Goal: Transaction & Acquisition: Purchase product/service

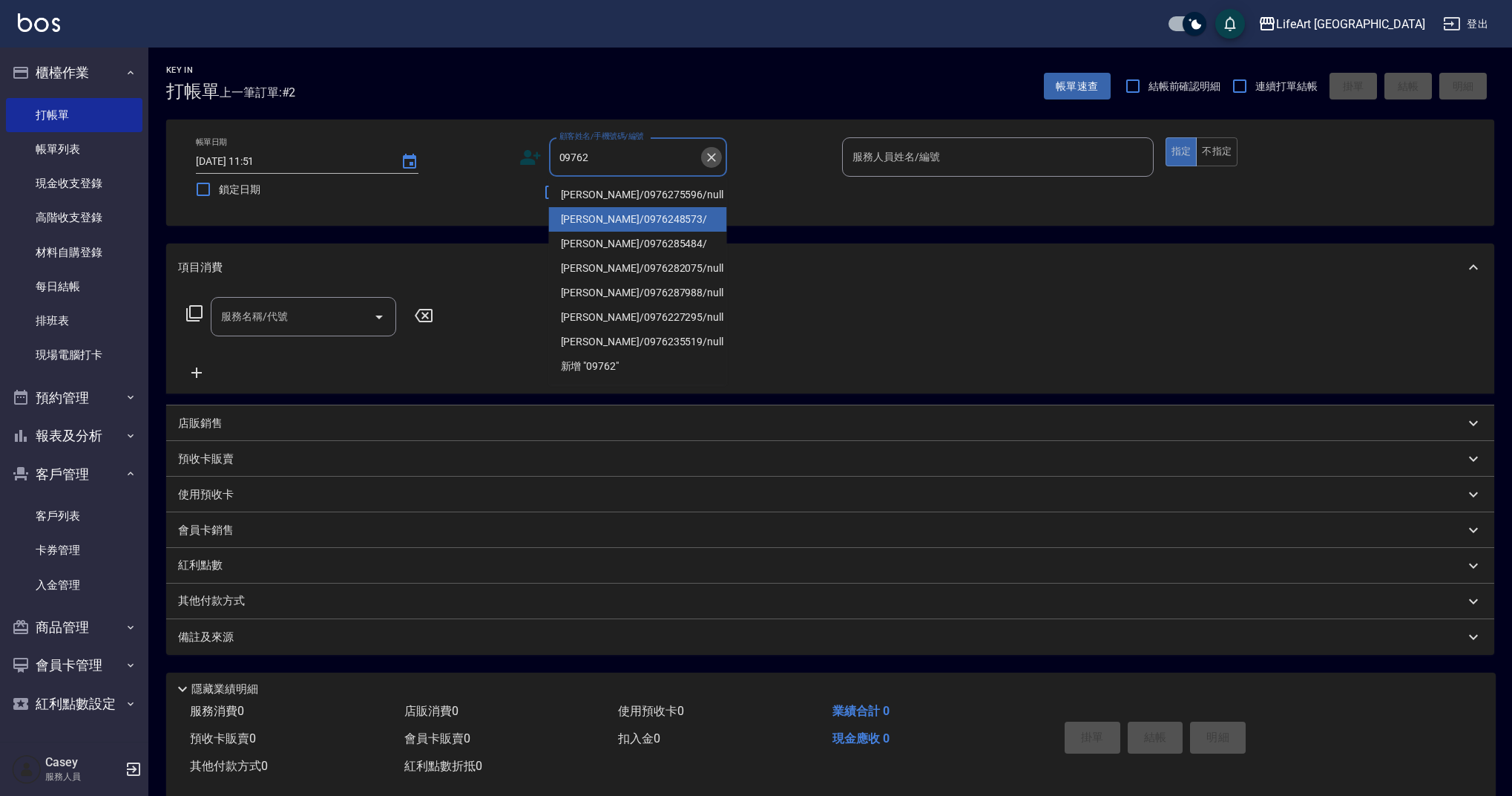
click at [715, 160] on icon "Clear" at bounding box center [711, 157] width 9 height 9
click at [633, 148] on input "顧客姓名/手機號碼/編號" at bounding box center [626, 157] width 142 height 26
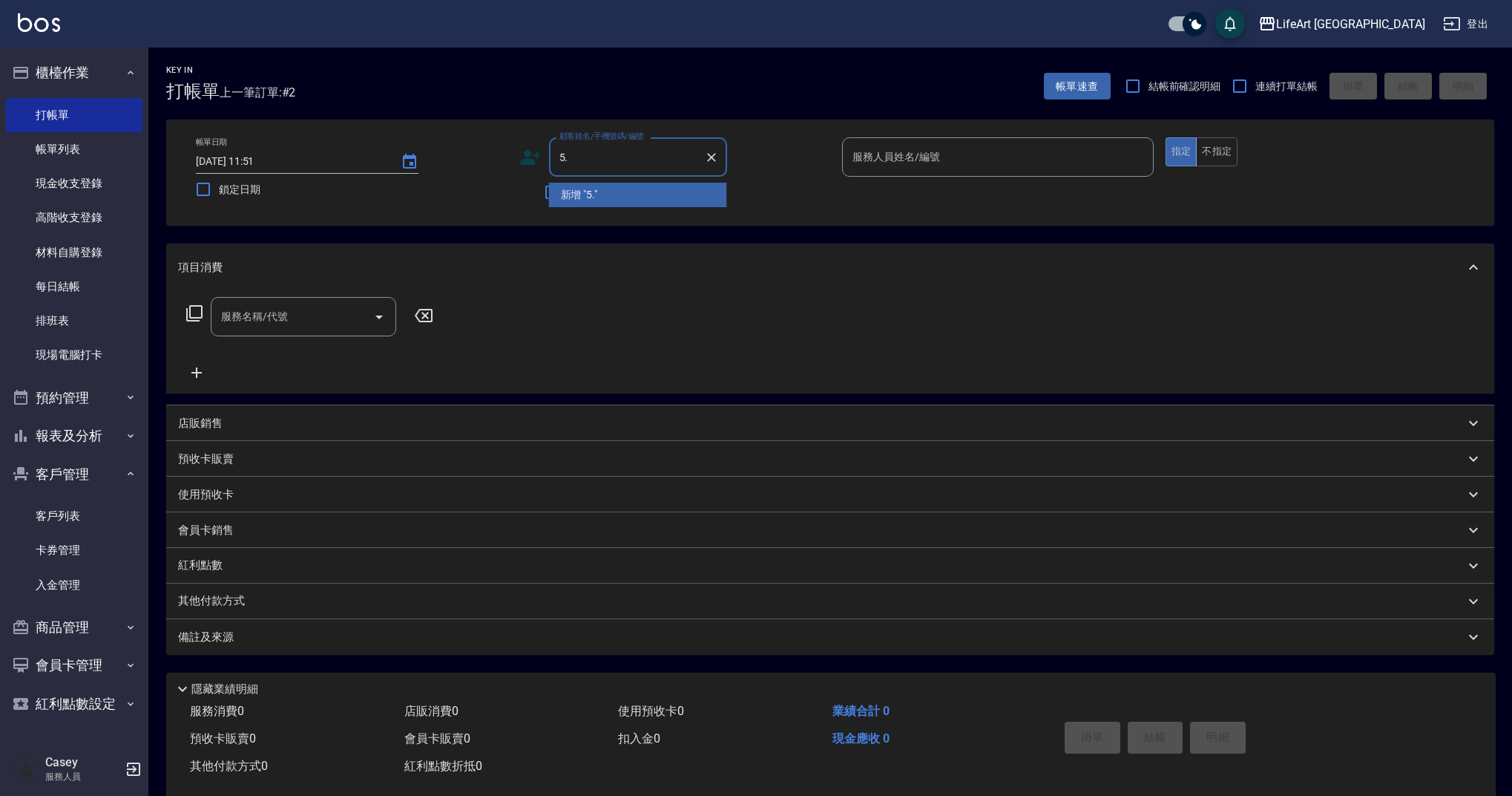
type input "5"
type input "０"
click at [613, 198] on li "[PERSON_NAME]/0922839577/null" at bounding box center [638, 194] width 178 height 24
type input "[PERSON_NAME]/0922839577/null"
click at [524, 159] on icon at bounding box center [530, 157] width 22 height 23
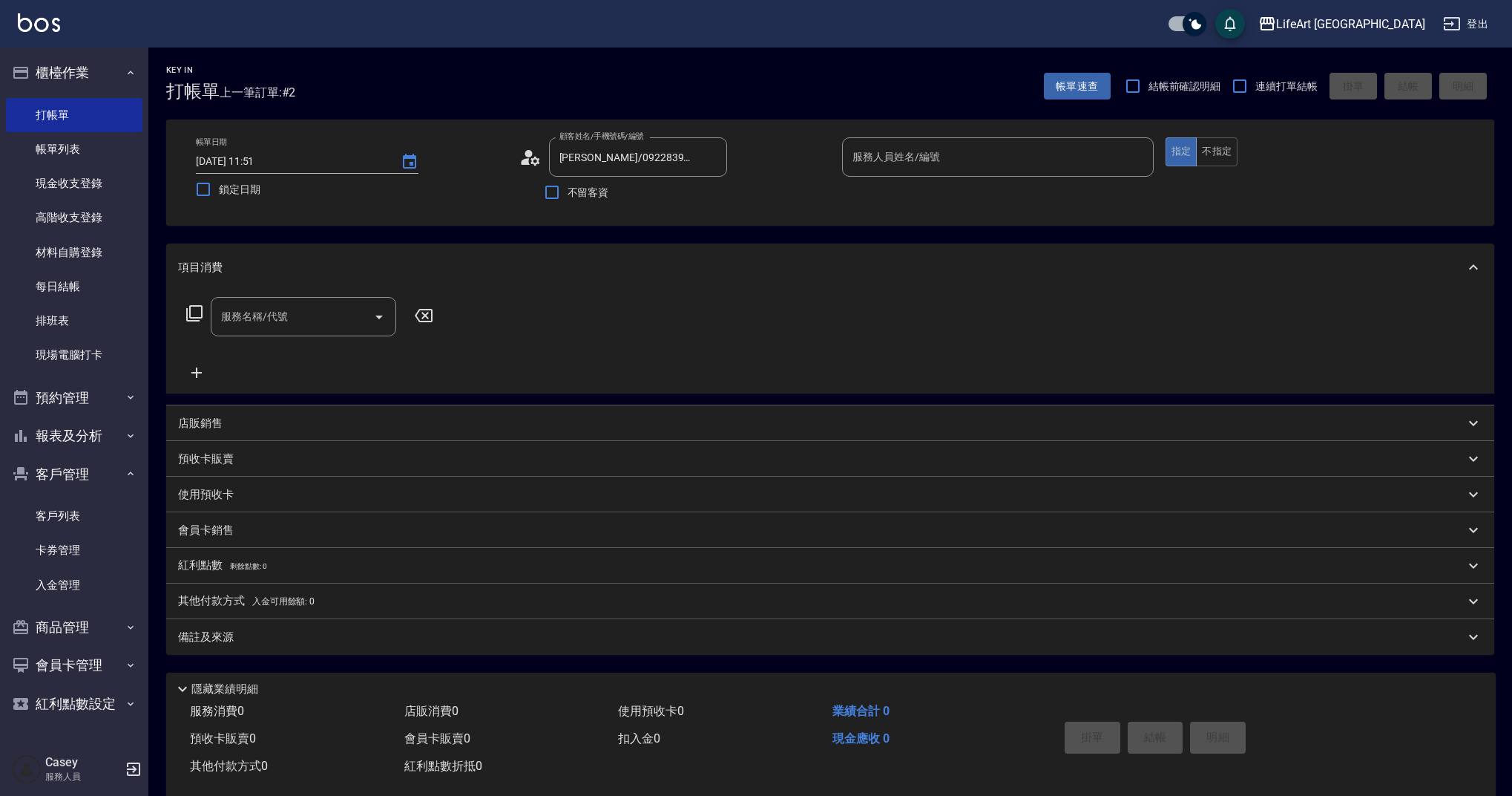
click at [532, 158] on icon at bounding box center [530, 157] width 22 height 23
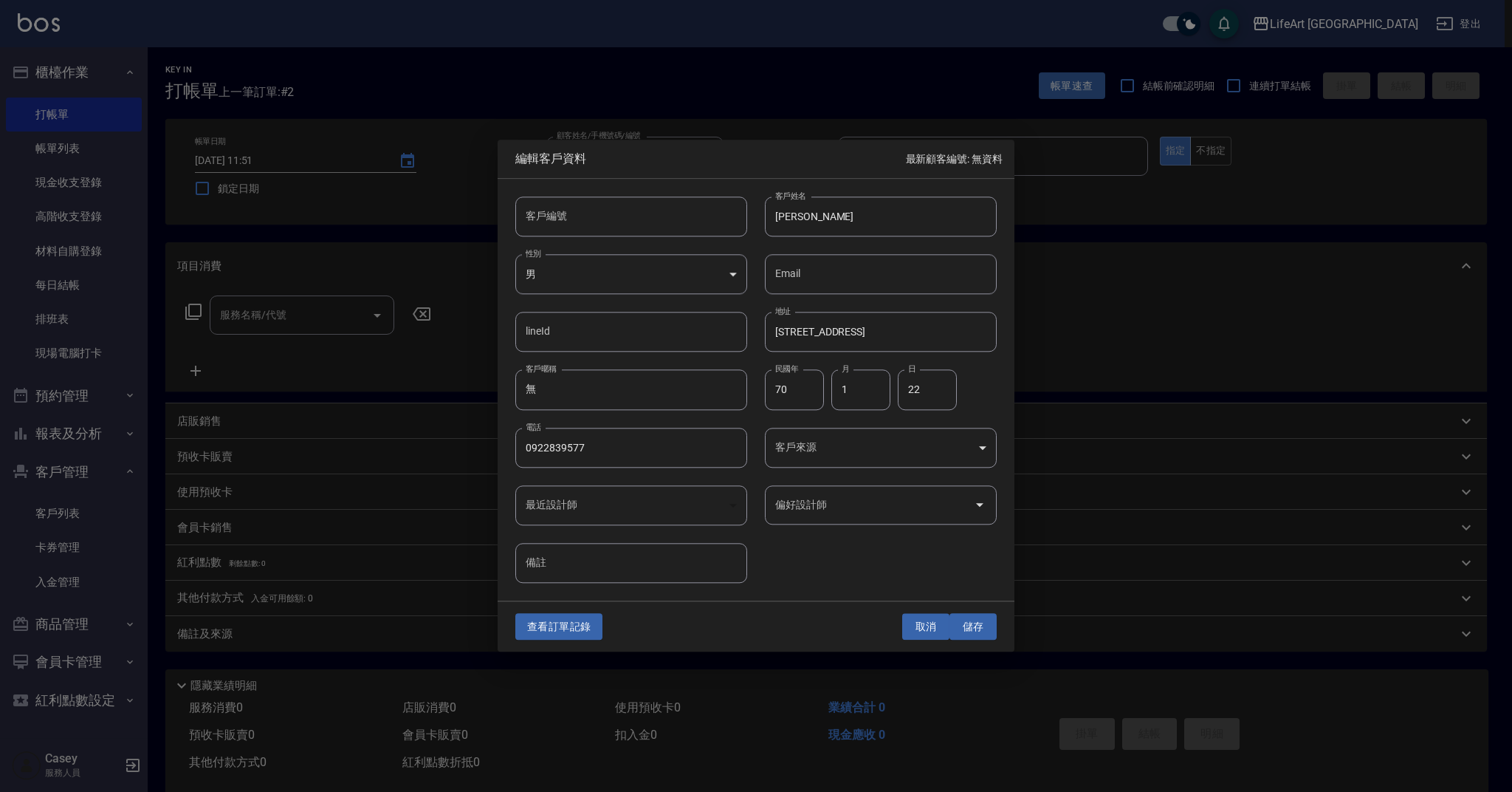
click at [927, 626] on button "取消" at bounding box center [925, 626] width 47 height 27
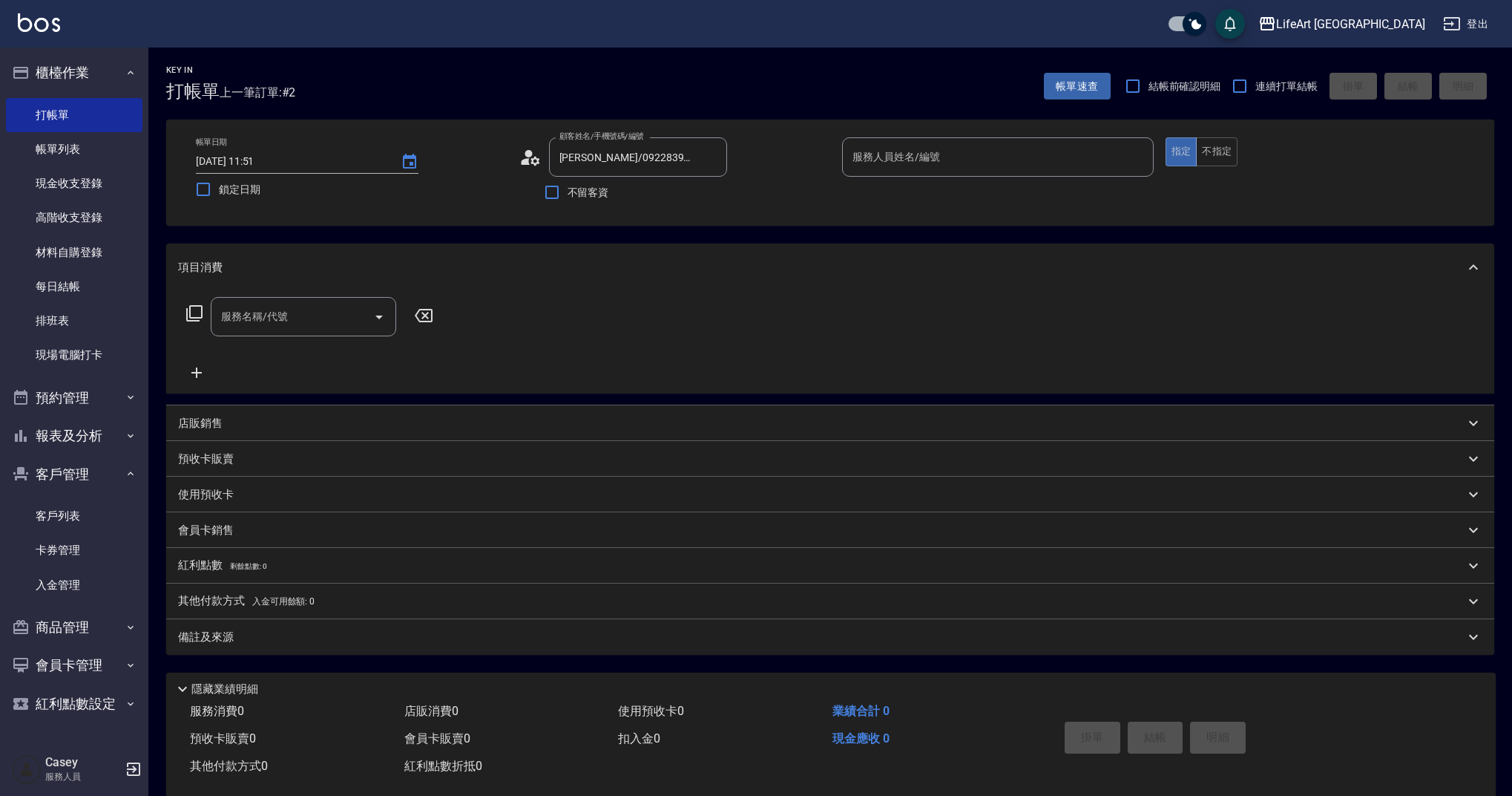
click at [931, 156] on input "服務人員姓名/編號" at bounding box center [998, 157] width 298 height 26
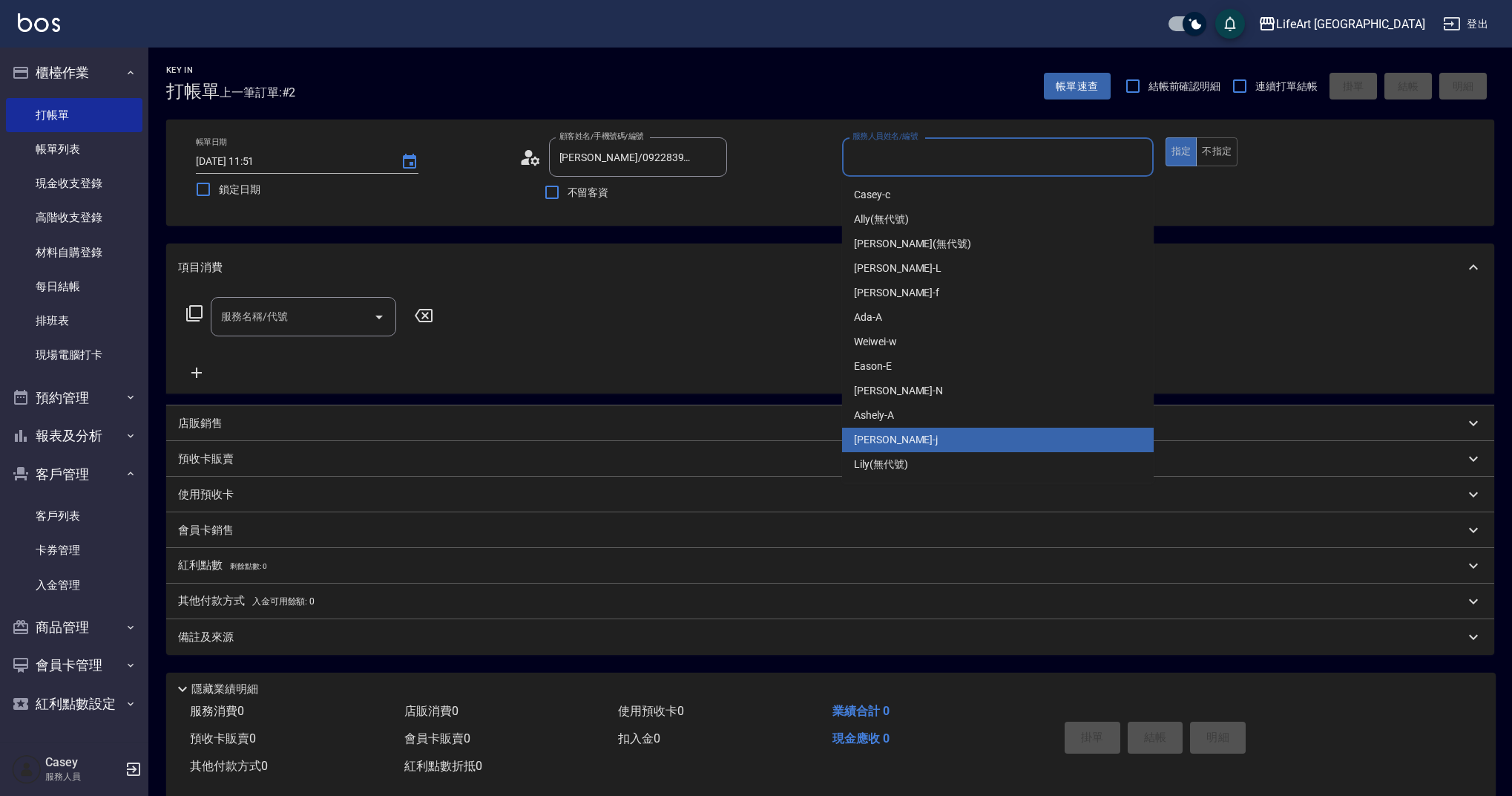
click at [903, 436] on div "[PERSON_NAME]" at bounding box center [998, 439] width 312 height 24
type input "[PERSON_NAME]"
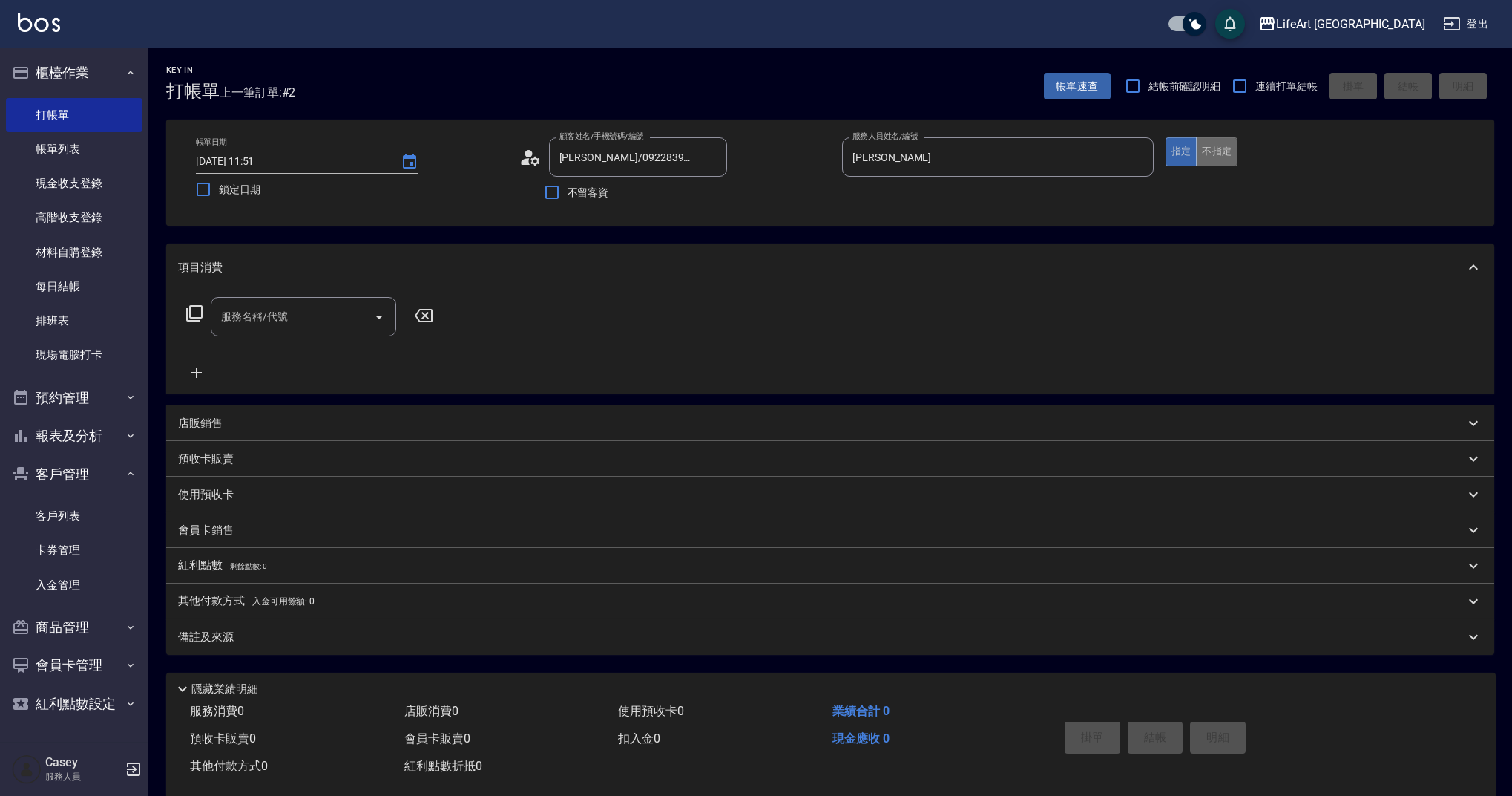
click at [1208, 149] on button "不指定" at bounding box center [1216, 152] width 42 height 29
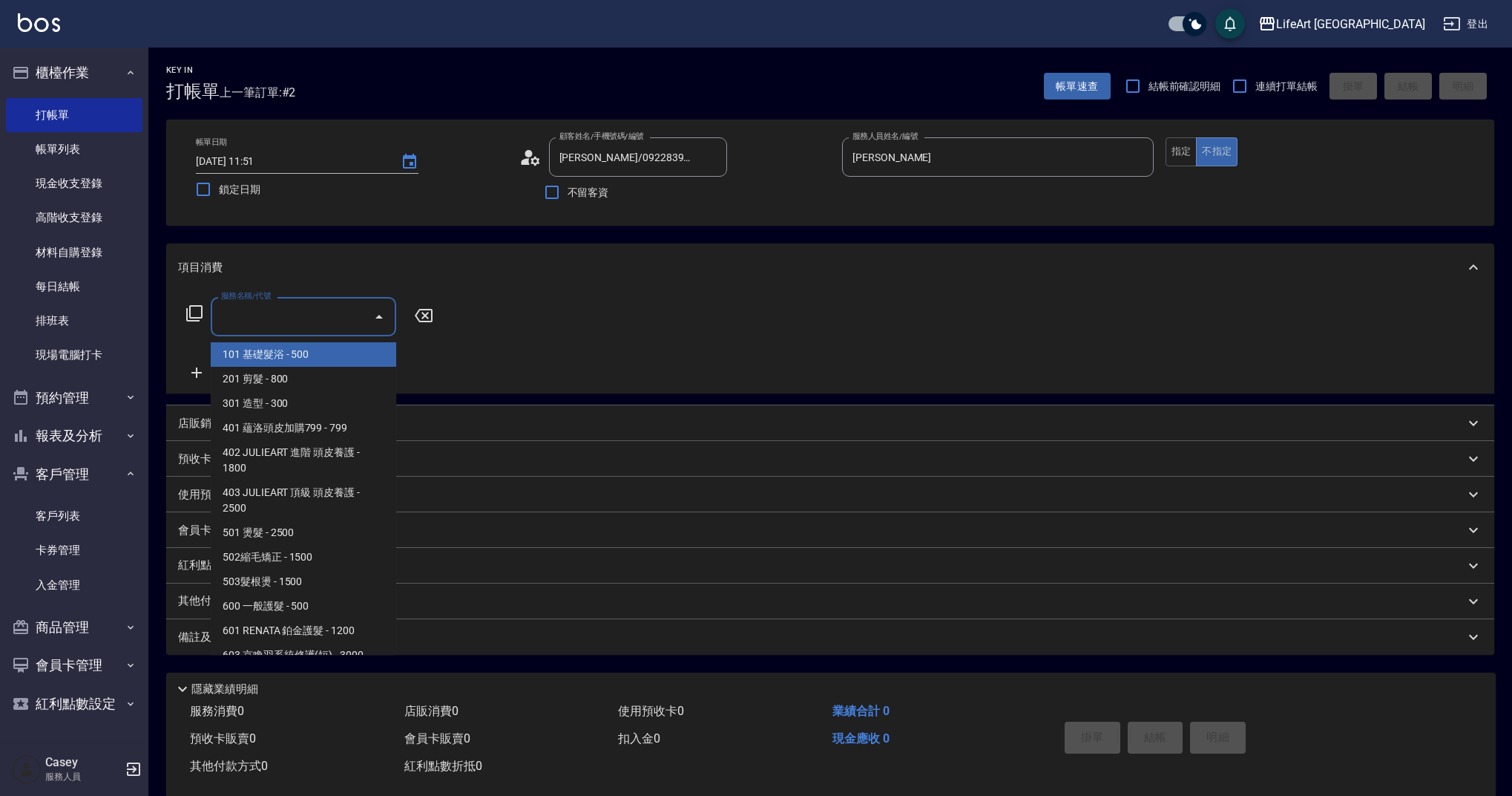
click at [306, 316] on input "服務名稱/代號" at bounding box center [292, 316] width 150 height 26
click at [288, 376] on span "201 剪髮 - 800" at bounding box center [303, 378] width 186 height 24
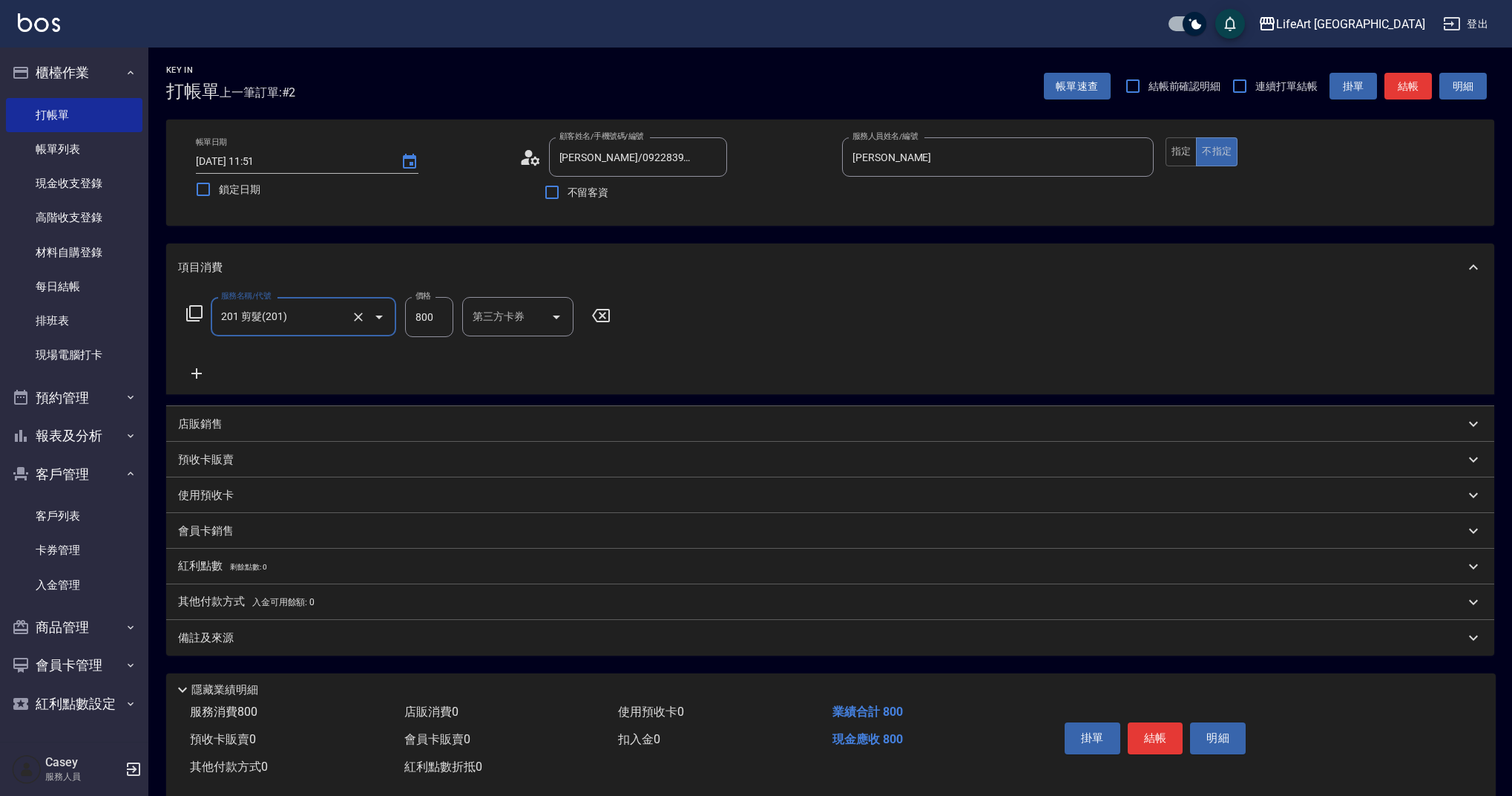
type input "201 剪髮(201)"
click at [387, 319] on div "服務名稱/代號 201 剪髮(201) 服務名稱/代號 價格 800 價格 洗-1 洗-1 第三方卡券 第三方卡券" at bounding box center [447, 317] width 539 height 40
type input "1000"
click at [315, 643] on div "備註及來源" at bounding box center [821, 638] width 1286 height 16
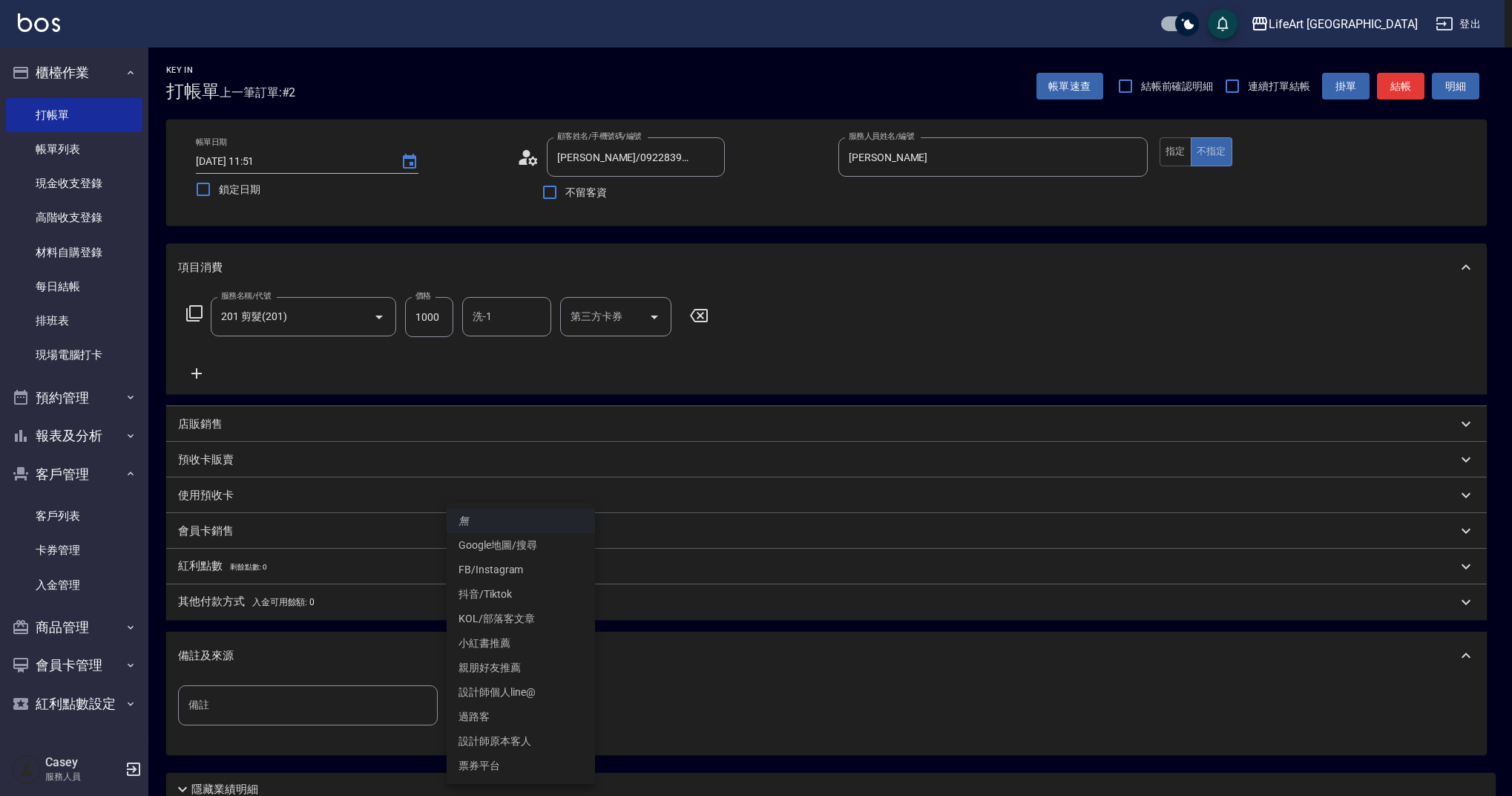
drag, startPoint x: 551, startPoint y: 711, endPoint x: 542, endPoint y: 722, distance: 14.2
click at [551, 711] on body "LifeArt 蘆洲 登出 櫃檯作業 打帳單 帳單列表 現金收支登錄 高階收支登錄 材料自購登錄 每日結帳 排班表 現場電腦打卡 預約管理 預約管理 單日預約…" at bounding box center [756, 458] width 1512 height 916
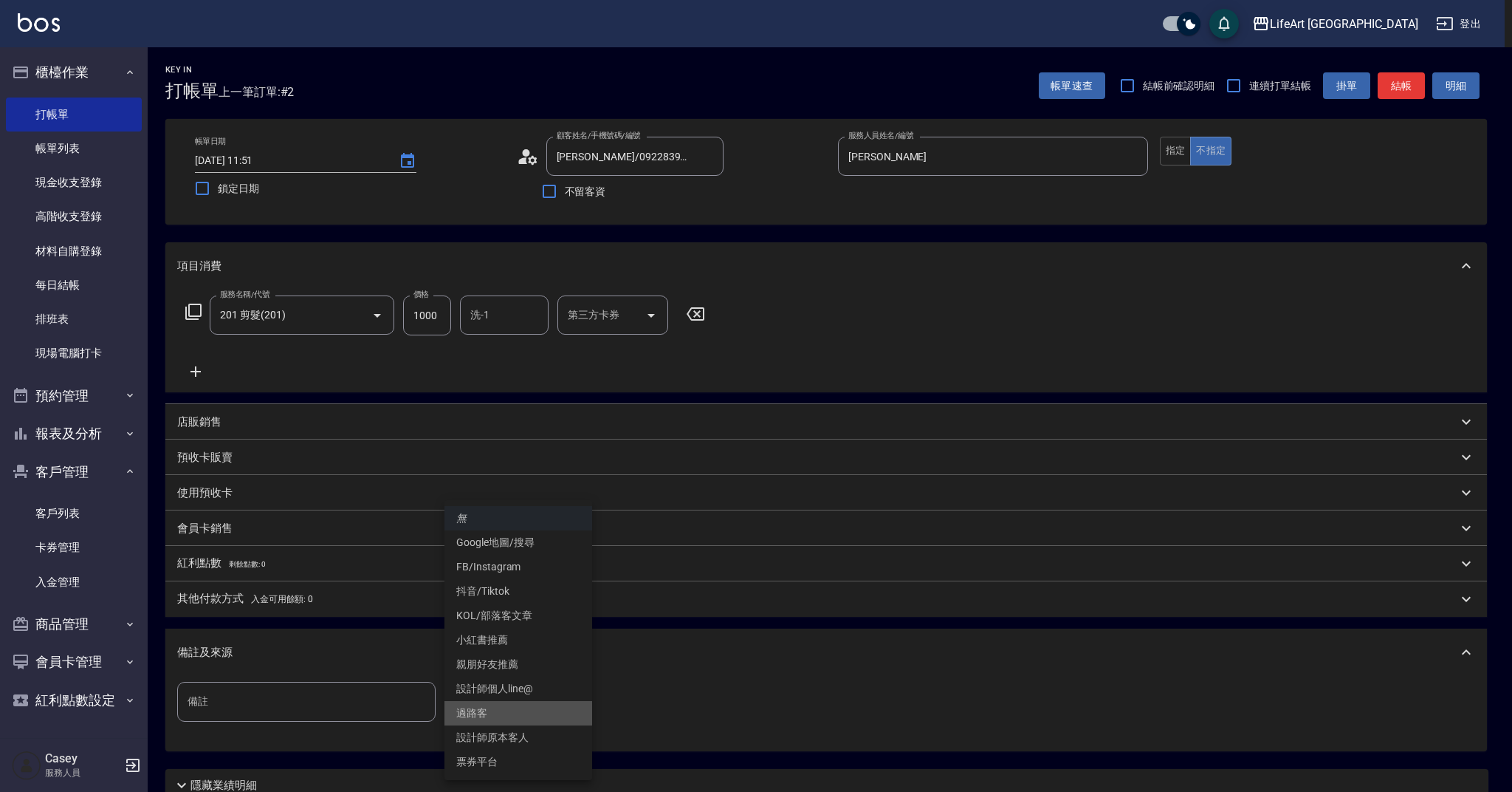
click at [501, 714] on li "過路客" at bounding box center [518, 712] width 148 height 24
type input "過路客"
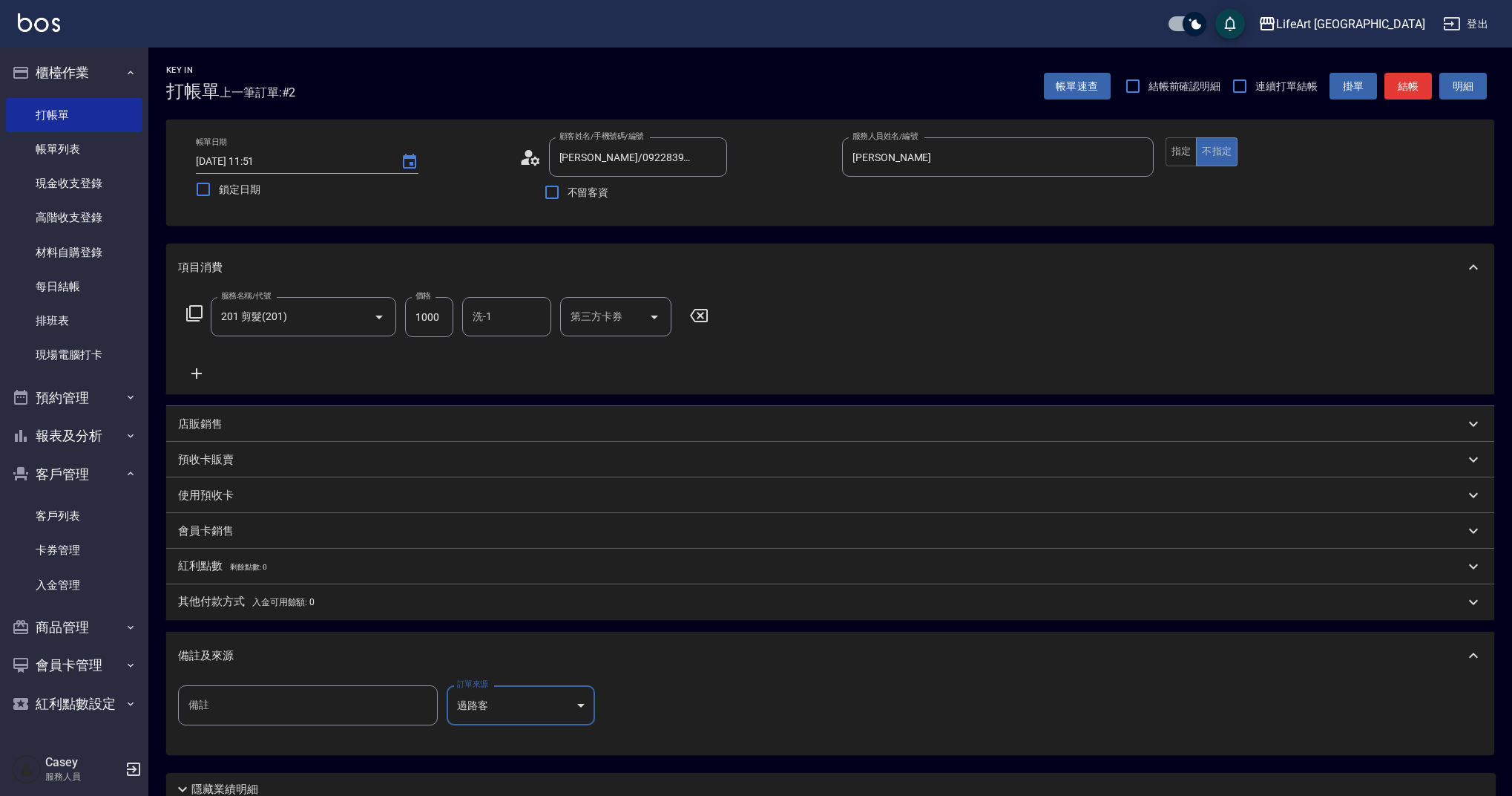
scroll to position [127, 0]
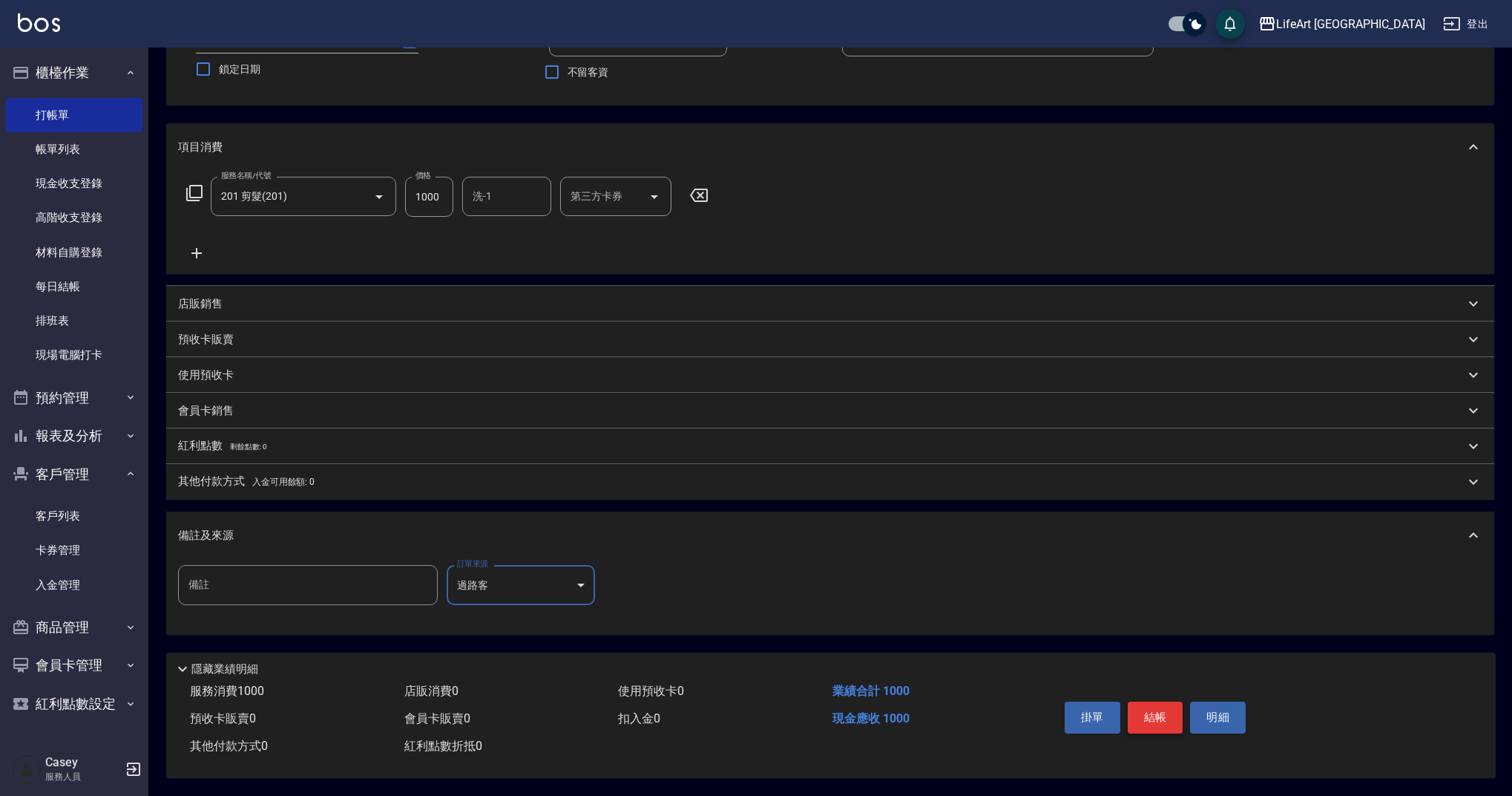
click at [1151, 716] on button "結帳" at bounding box center [1155, 717] width 56 height 31
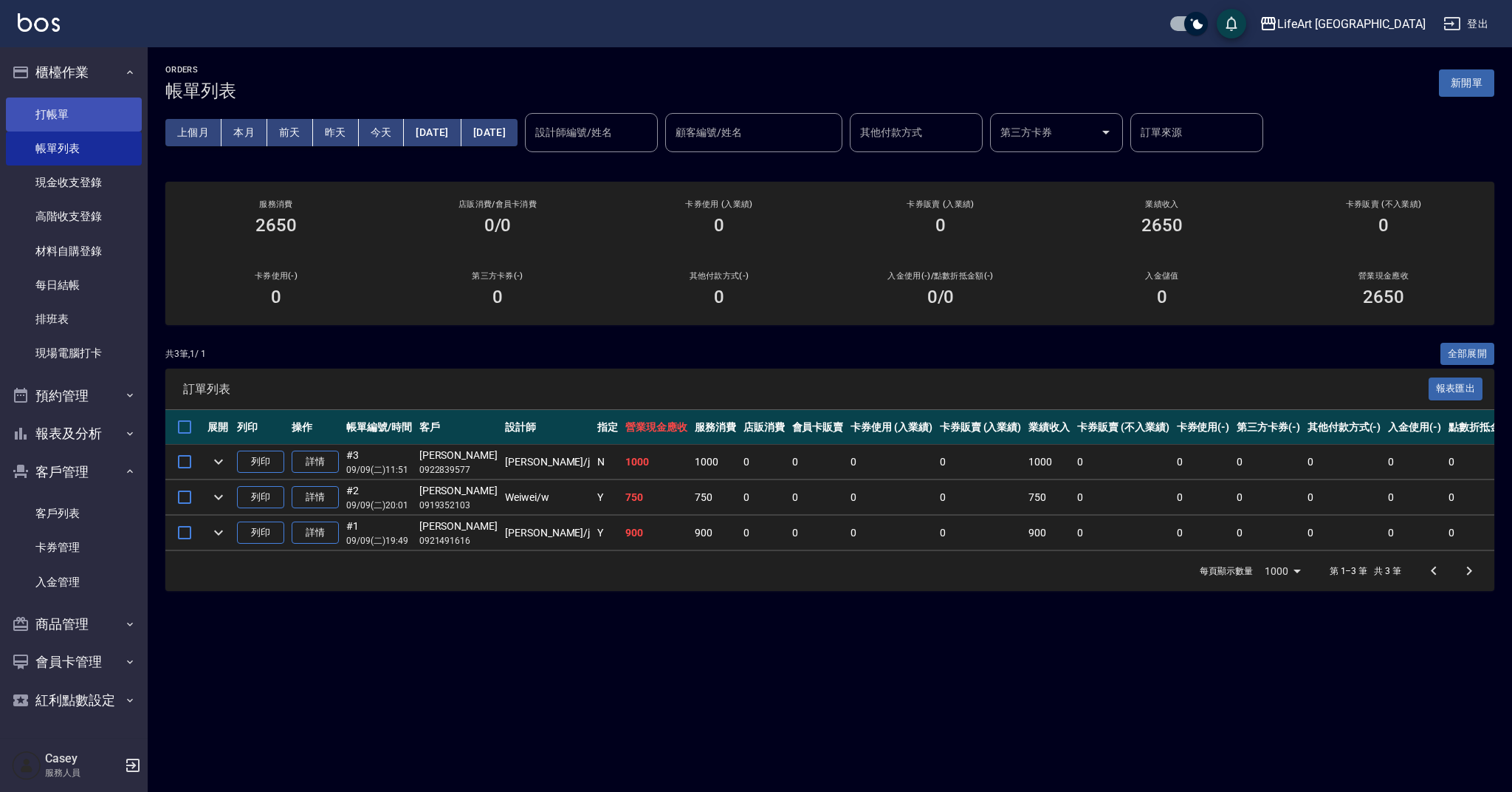
click at [101, 109] on link "打帳單" at bounding box center [74, 114] width 136 height 34
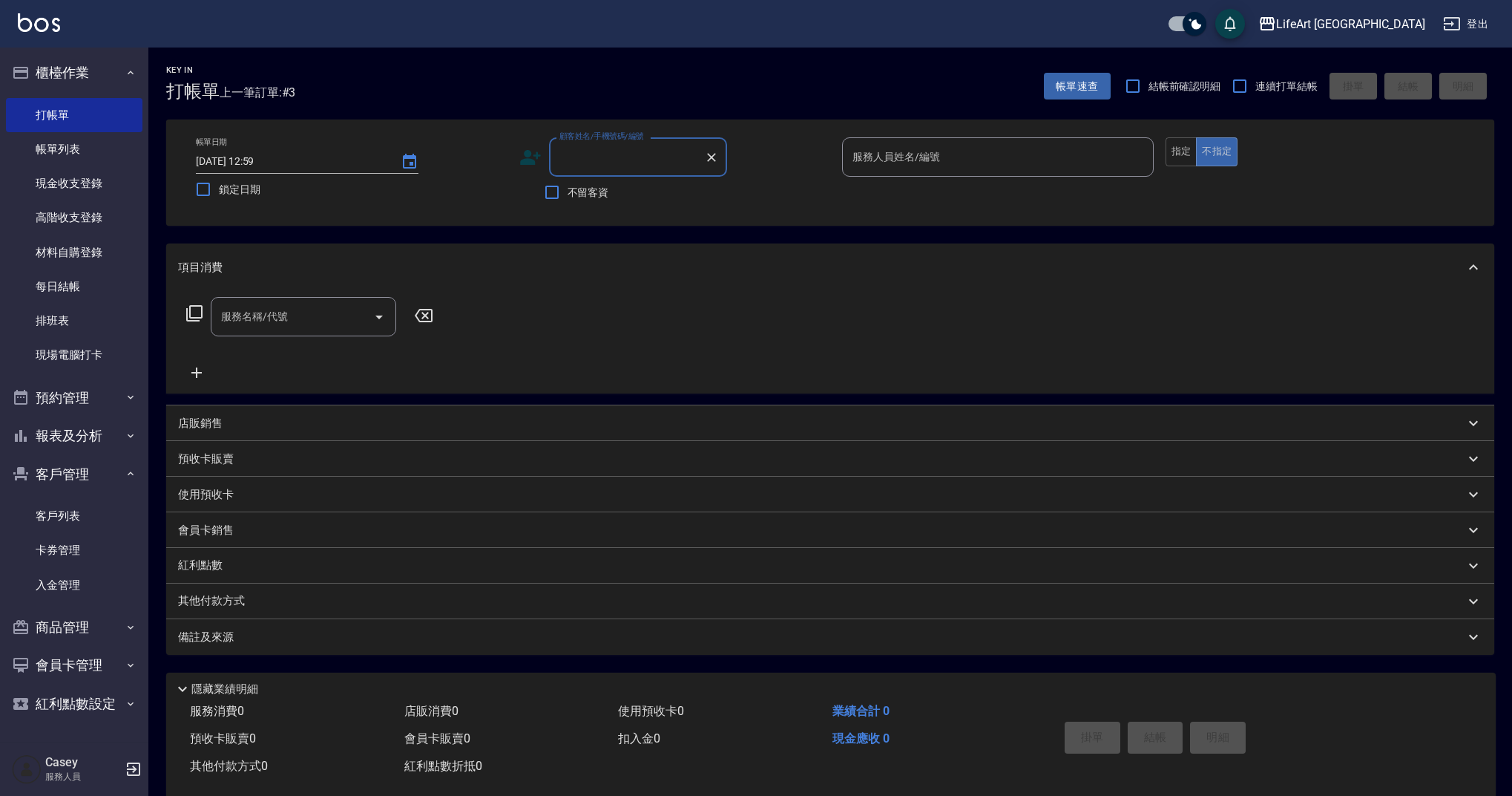
click at [660, 153] on input "顧客姓名/手機號碼/編號" at bounding box center [626, 157] width 142 height 26
type input "g"
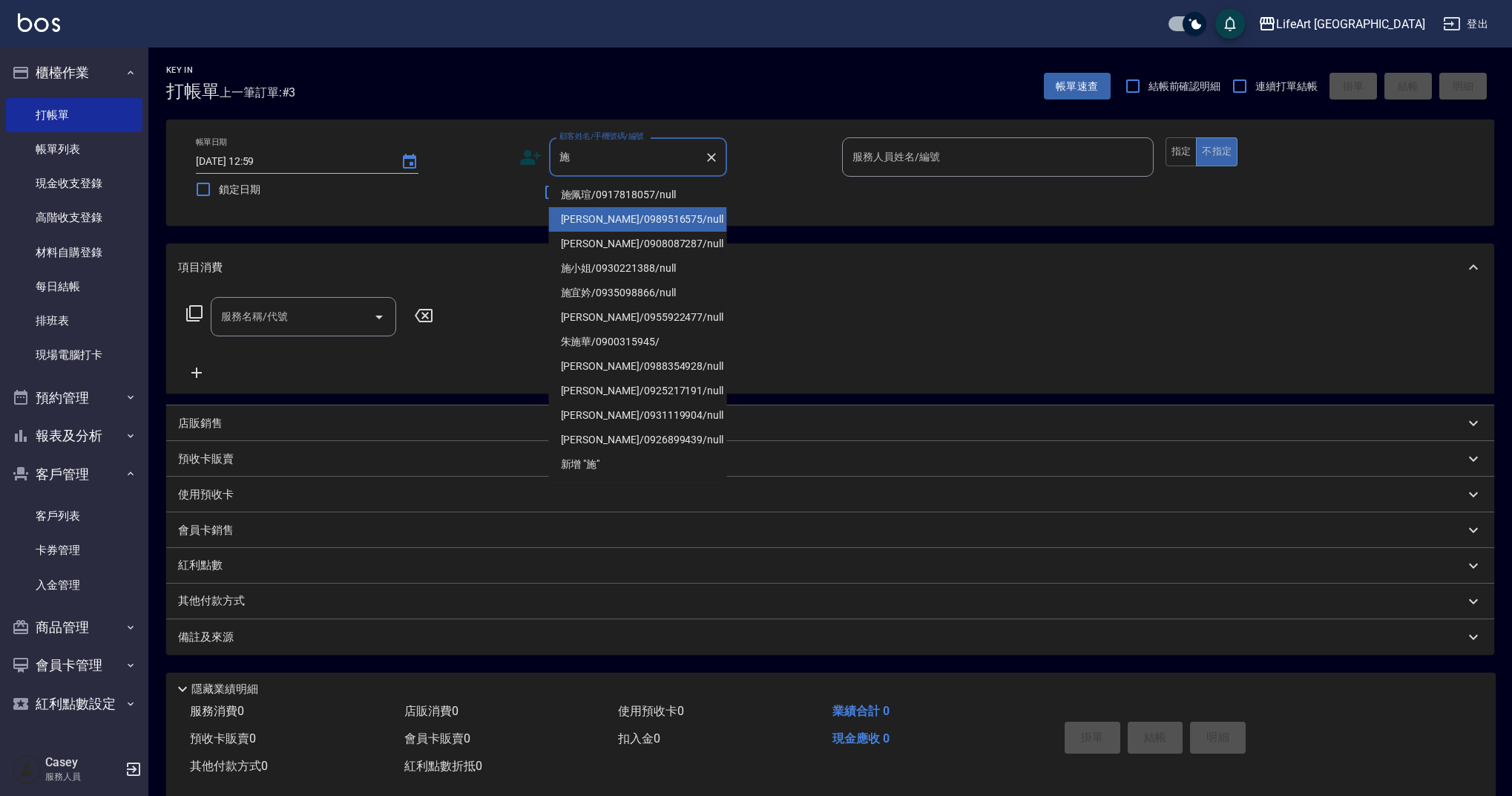
click at [630, 211] on li "[PERSON_NAME]/0989516575/null" at bounding box center [638, 218] width 178 height 24
type input "[PERSON_NAME]/0989516575/null"
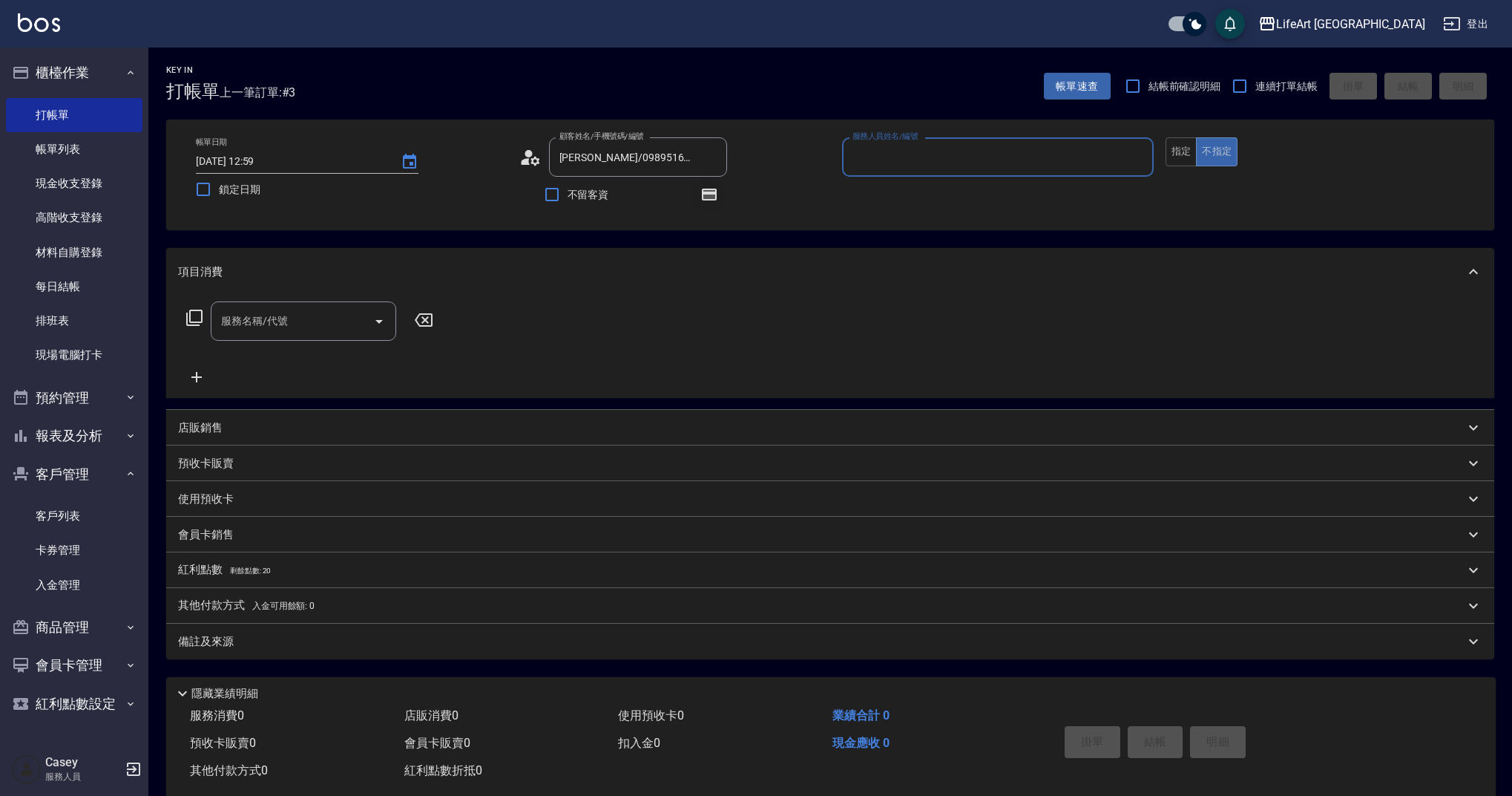
click at [701, 192] on icon "button" at bounding box center [709, 194] width 17 height 18
click at [542, 334] on div "服務名稱/代號 服務名稱/代號" at bounding box center [830, 346] width 1328 height 103
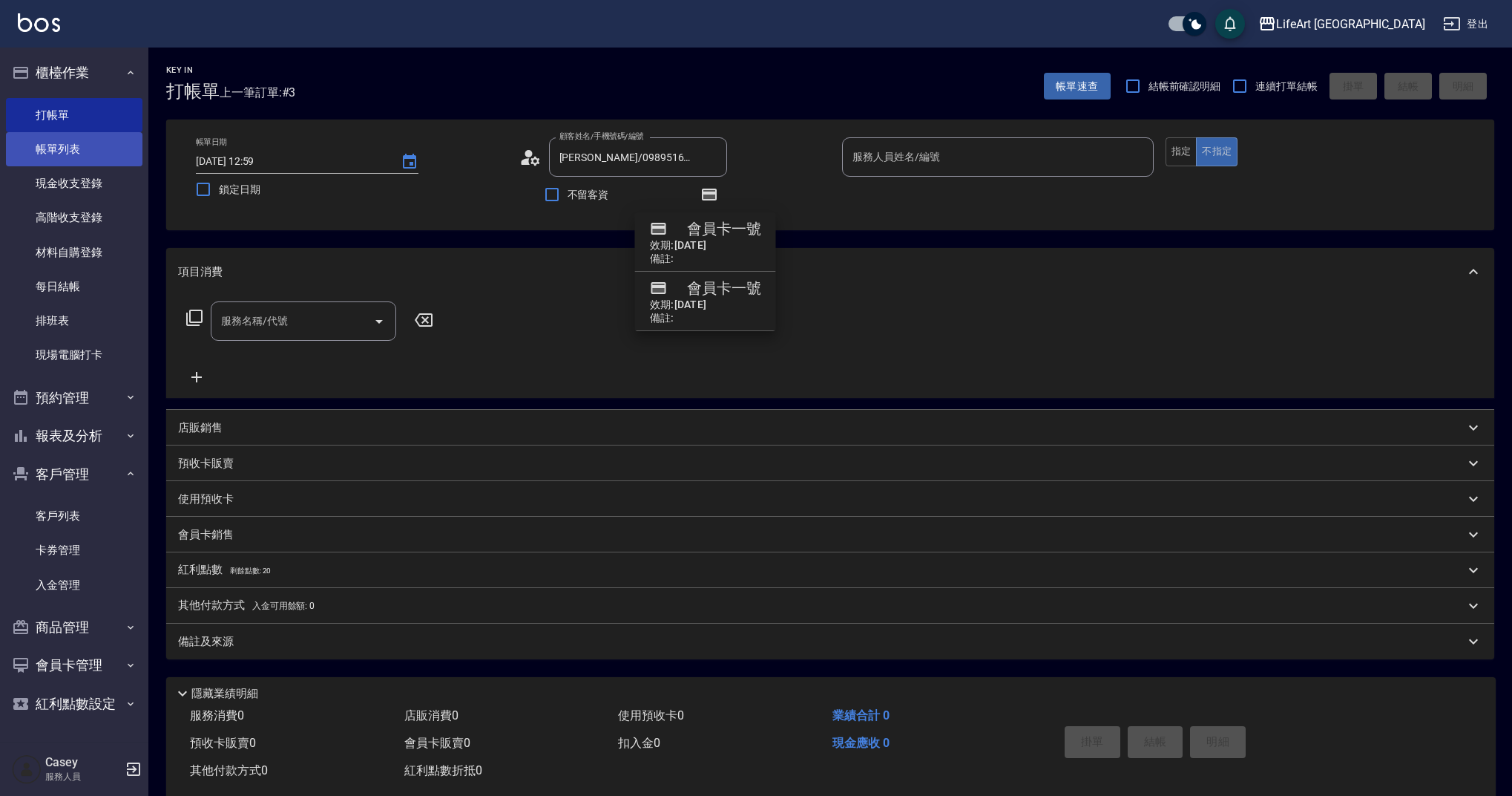
click at [114, 153] on link "帳單列表" at bounding box center [74, 149] width 137 height 34
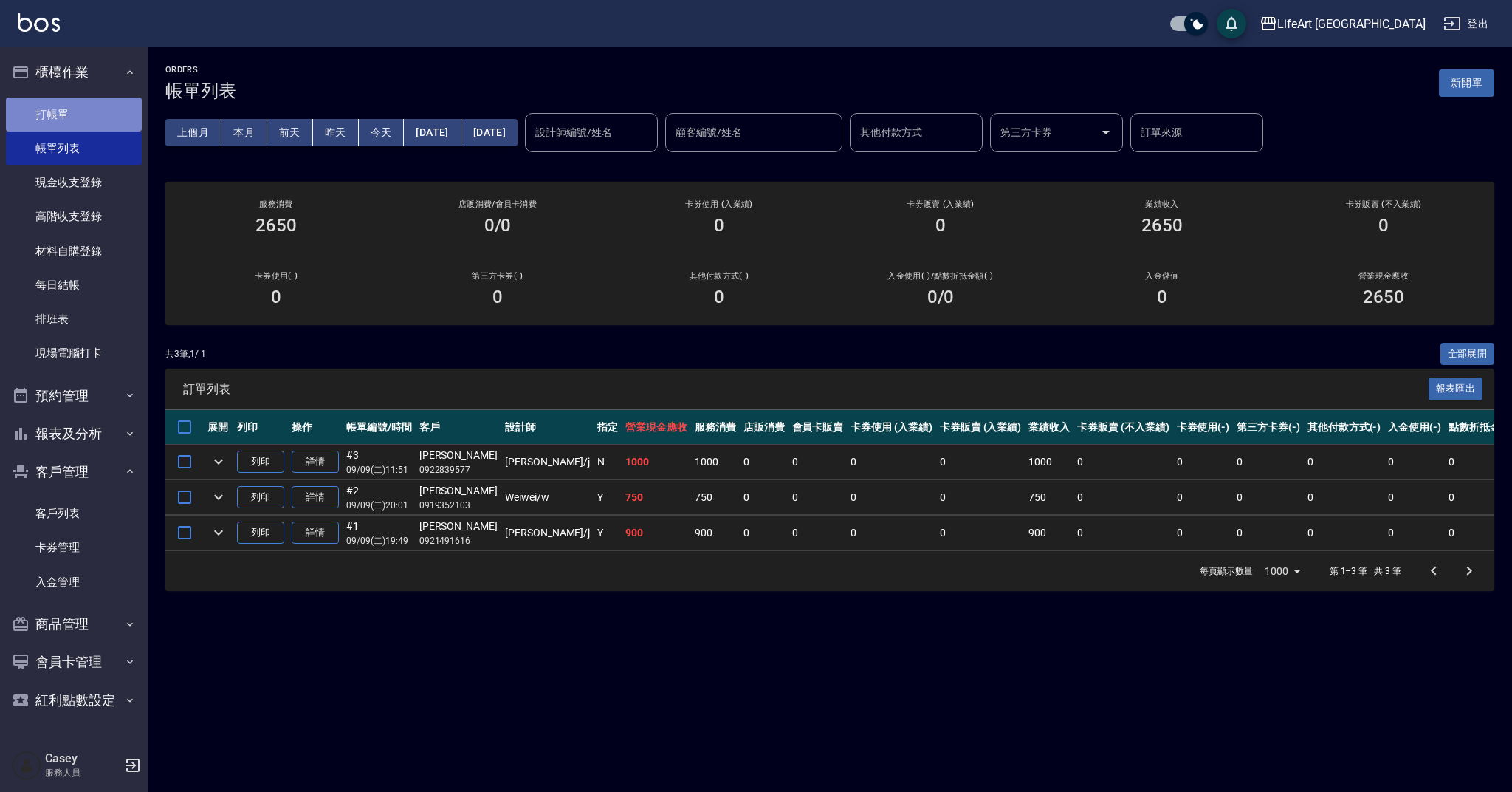
click at [56, 109] on link "打帳單" at bounding box center [74, 114] width 136 height 34
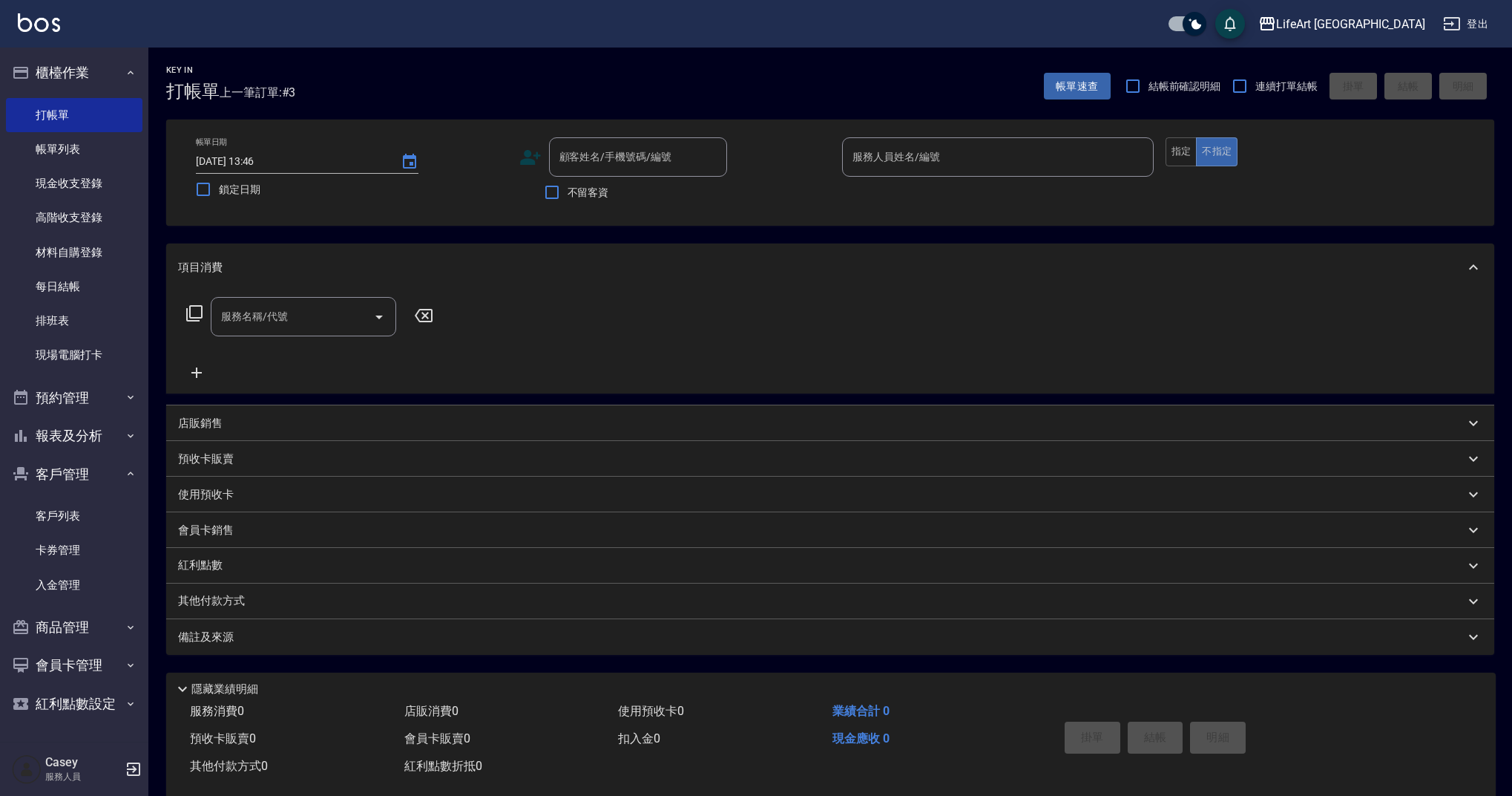
click at [526, 157] on icon at bounding box center [530, 158] width 21 height 15
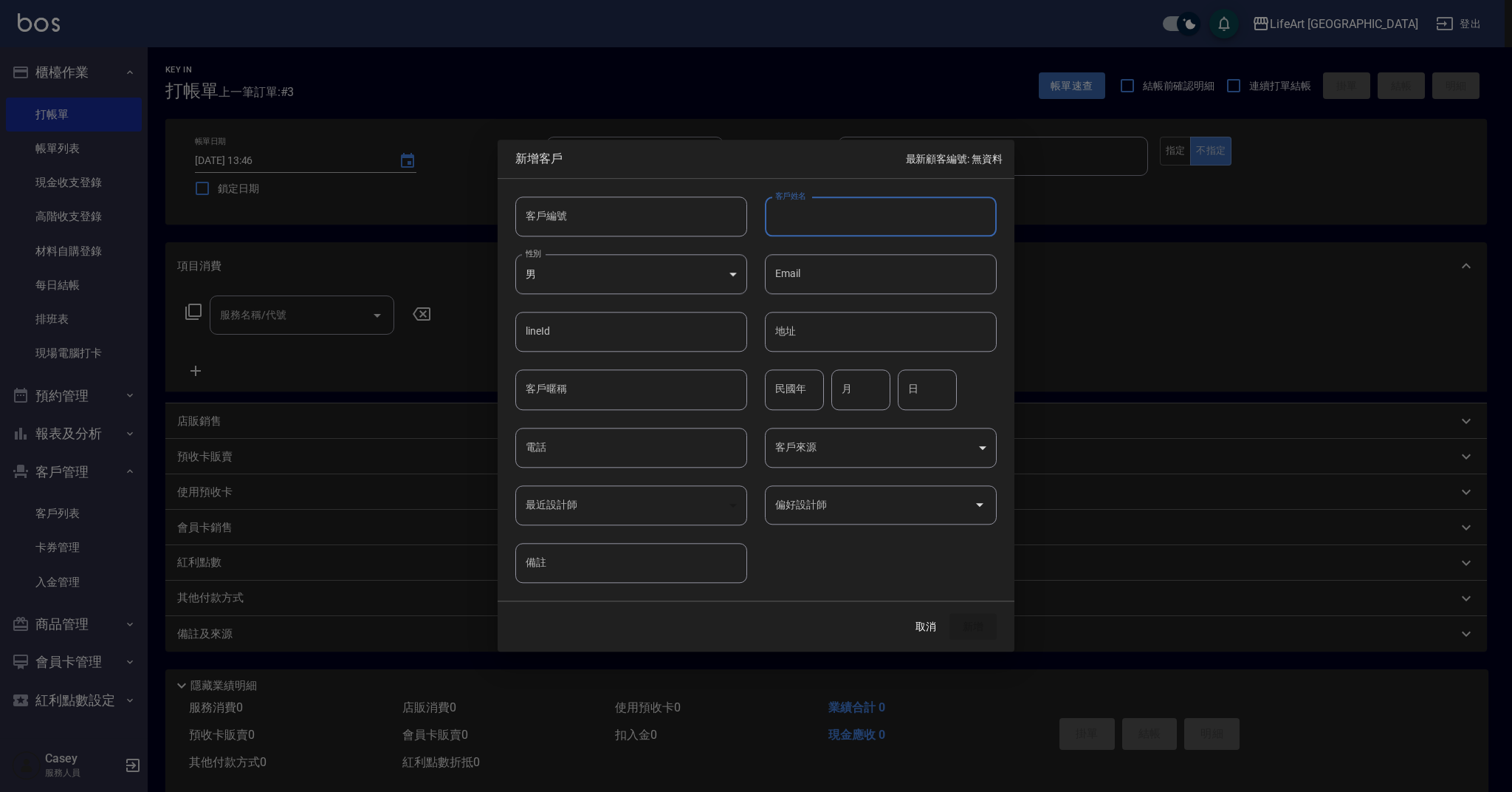
type input "ㄙ"
type input "na"
click at [598, 267] on body "LifeArt 蘆洲 登出 櫃檯作業 打帳單 帳單列表 現金收支登錄 高階收支登錄 材料自購登錄 每日結帳 排班表 現場電腦打卡 預約管理 預約管理 單日預約…" at bounding box center [756, 406] width 1512 height 812
click at [591, 367] on li "女" at bounding box center [632, 361] width 232 height 24
type input "[DEMOGRAPHIC_DATA]"
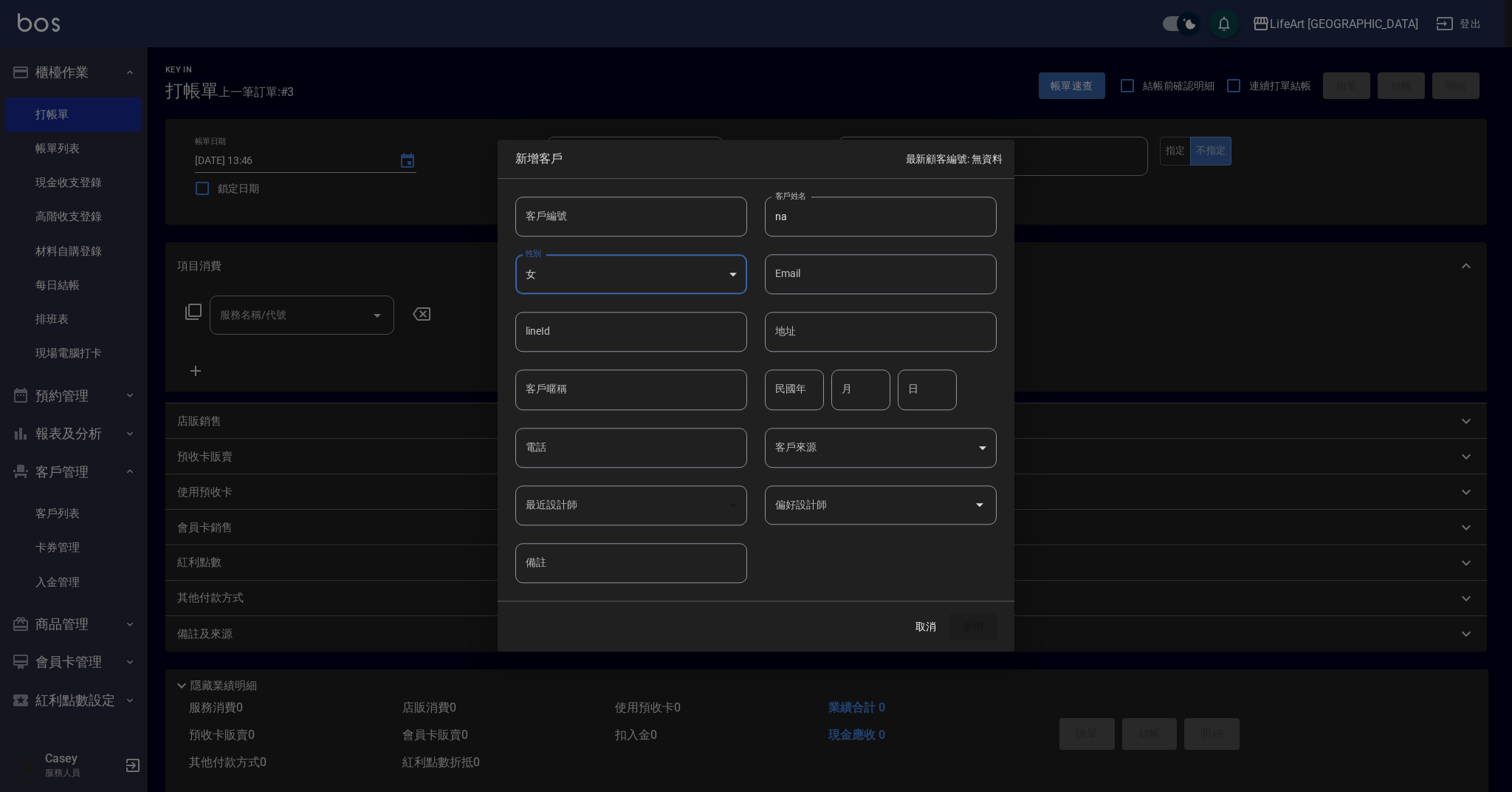
click at [583, 441] on input "電話" at bounding box center [632, 448] width 232 height 40
click at [902, 519] on div "偏好設計師" at bounding box center [881, 504] width 232 height 39
type input "0976201912"
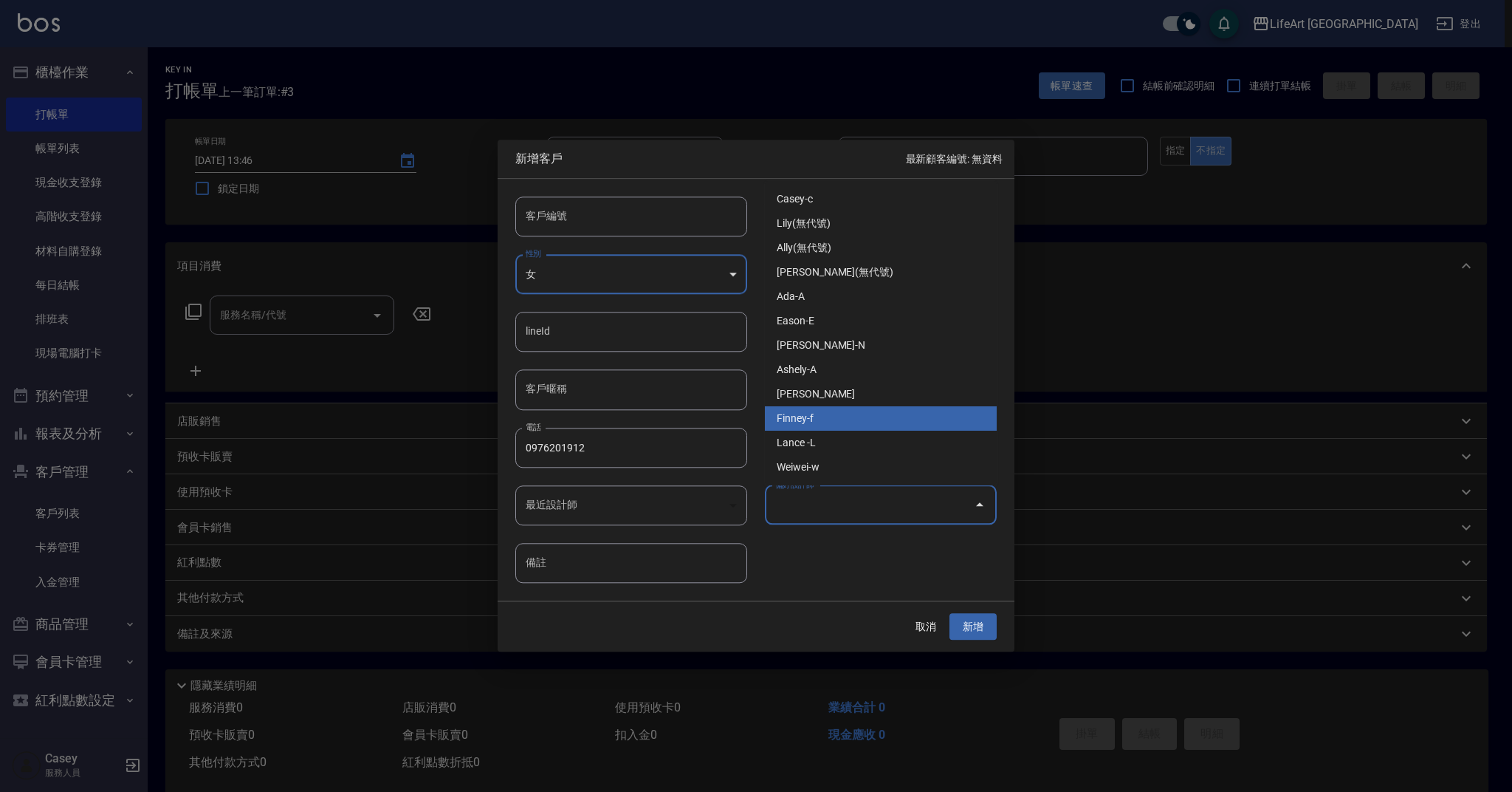
click at [836, 423] on li "Finney-f" at bounding box center [881, 418] width 232 height 24
type input "[PERSON_NAME]"
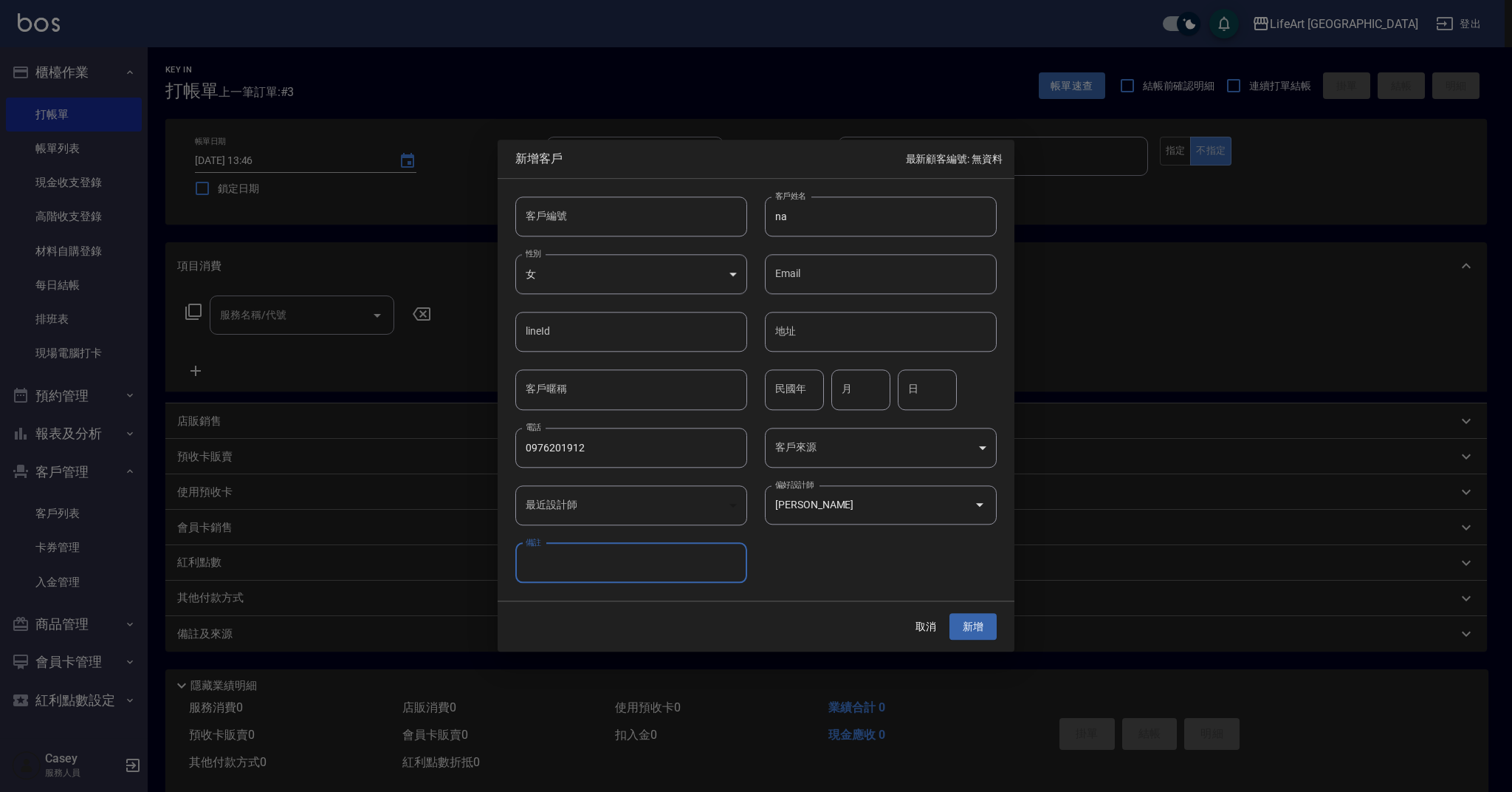
click at [873, 440] on body "LifeArt 蘆洲 登出 櫃檯作業 打帳單 帳單列表 現金收支登錄 高階收支登錄 材料自購登錄 每日結帳 排班表 現場電腦打卡 預約管理 預約管理 單日預約…" at bounding box center [756, 406] width 1512 height 812
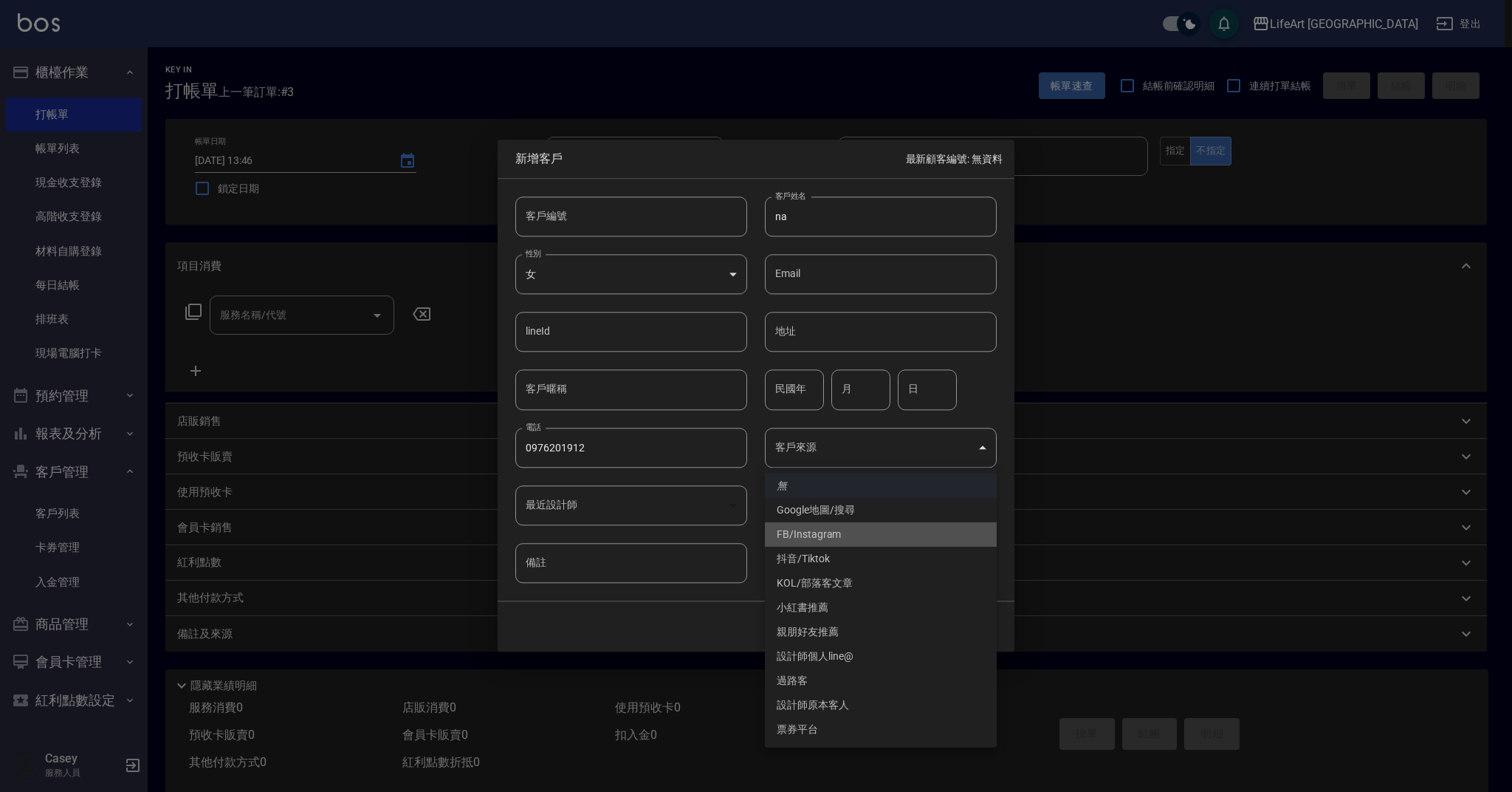
click at [873, 537] on li "FB/Instagram" at bounding box center [881, 534] width 232 height 24
type input "FB/Instagram"
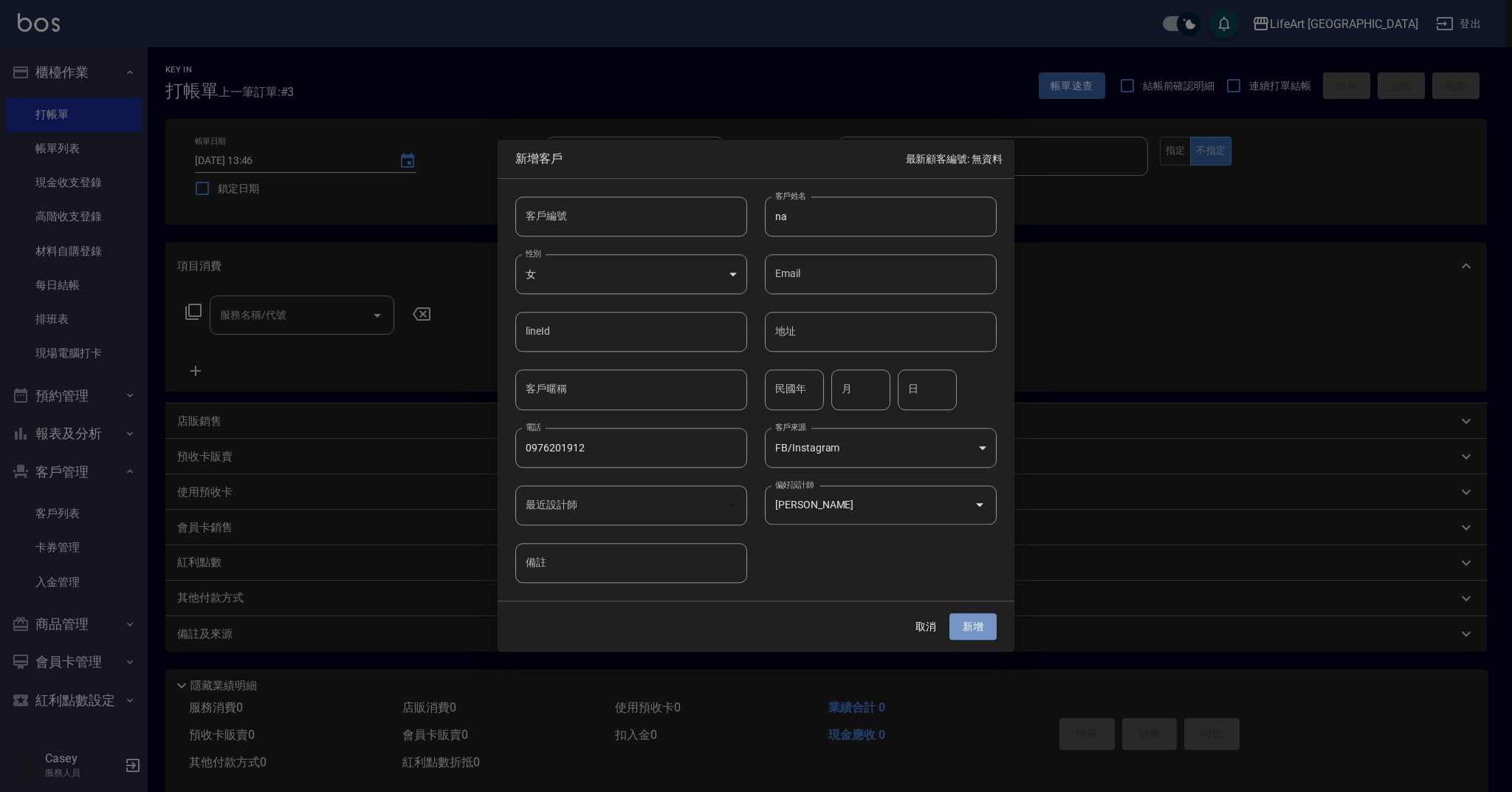
drag, startPoint x: 981, startPoint y: 632, endPoint x: 1005, endPoint y: 619, distance: 27.3
click at [985, 631] on button "新增" at bounding box center [972, 626] width 47 height 27
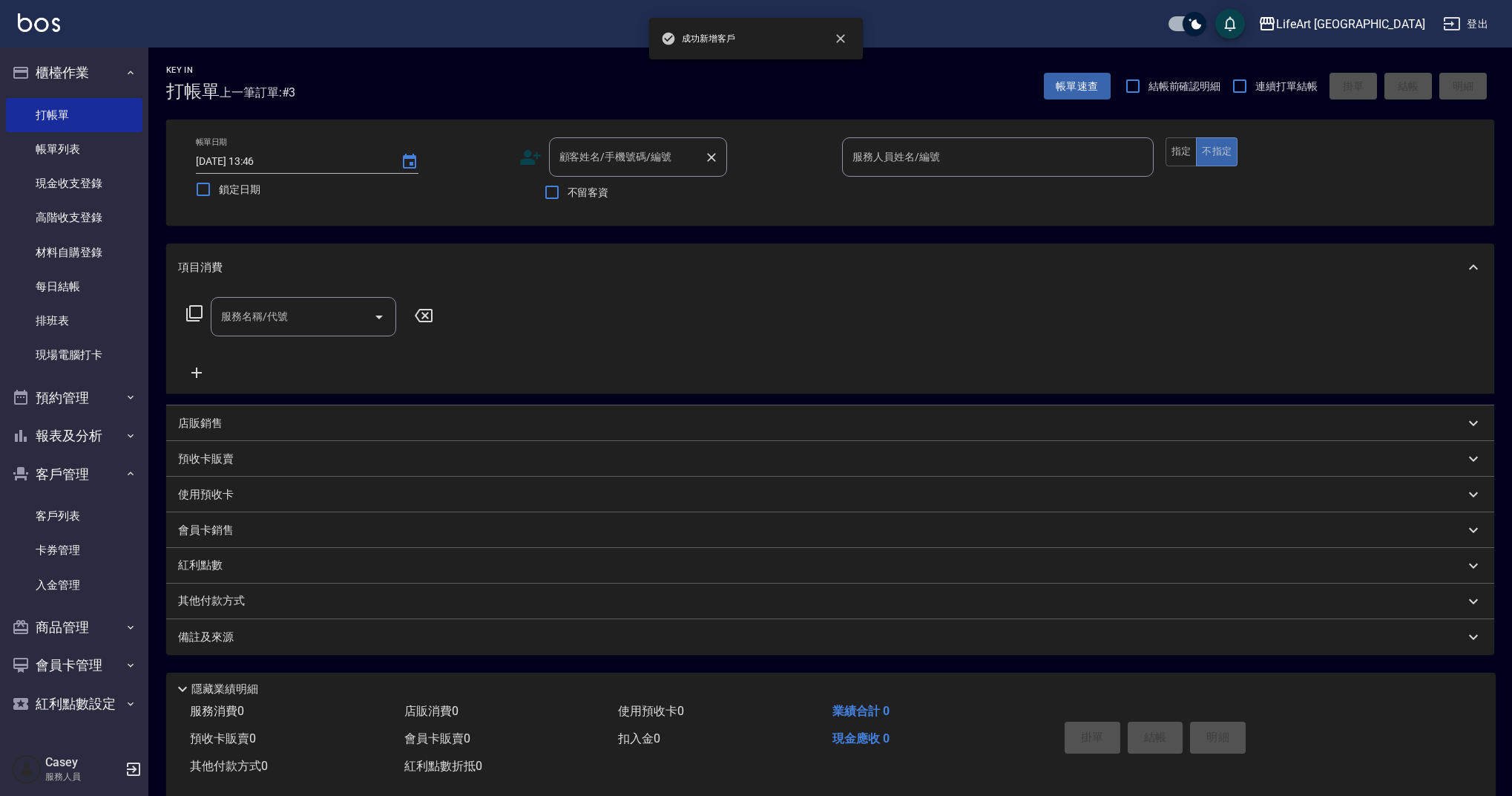
click at [631, 158] on input "顧客姓名/手機號碼/編號" at bounding box center [626, 157] width 142 height 26
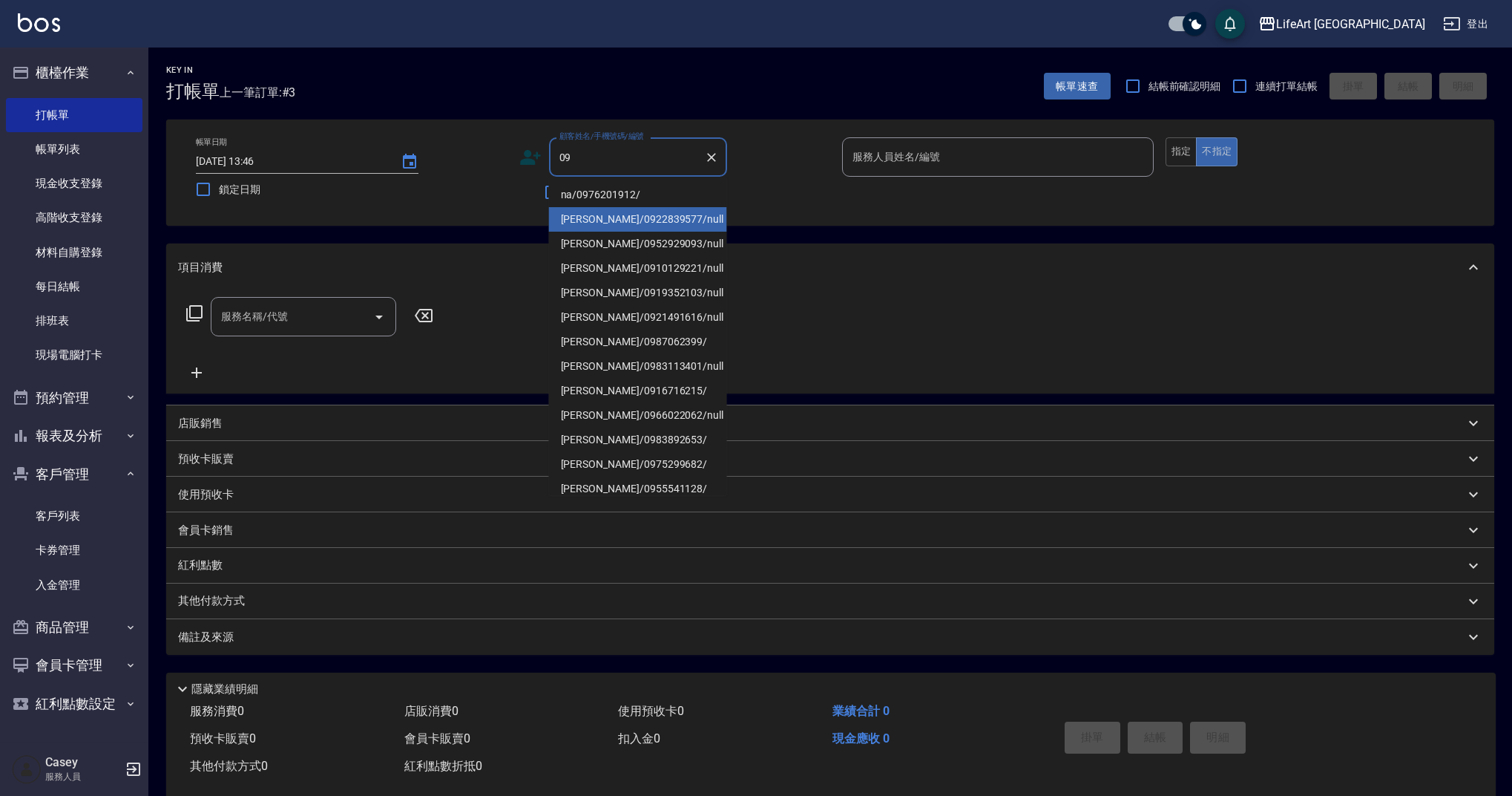
click at [611, 194] on li "na/0976201912/" at bounding box center [638, 194] width 178 height 24
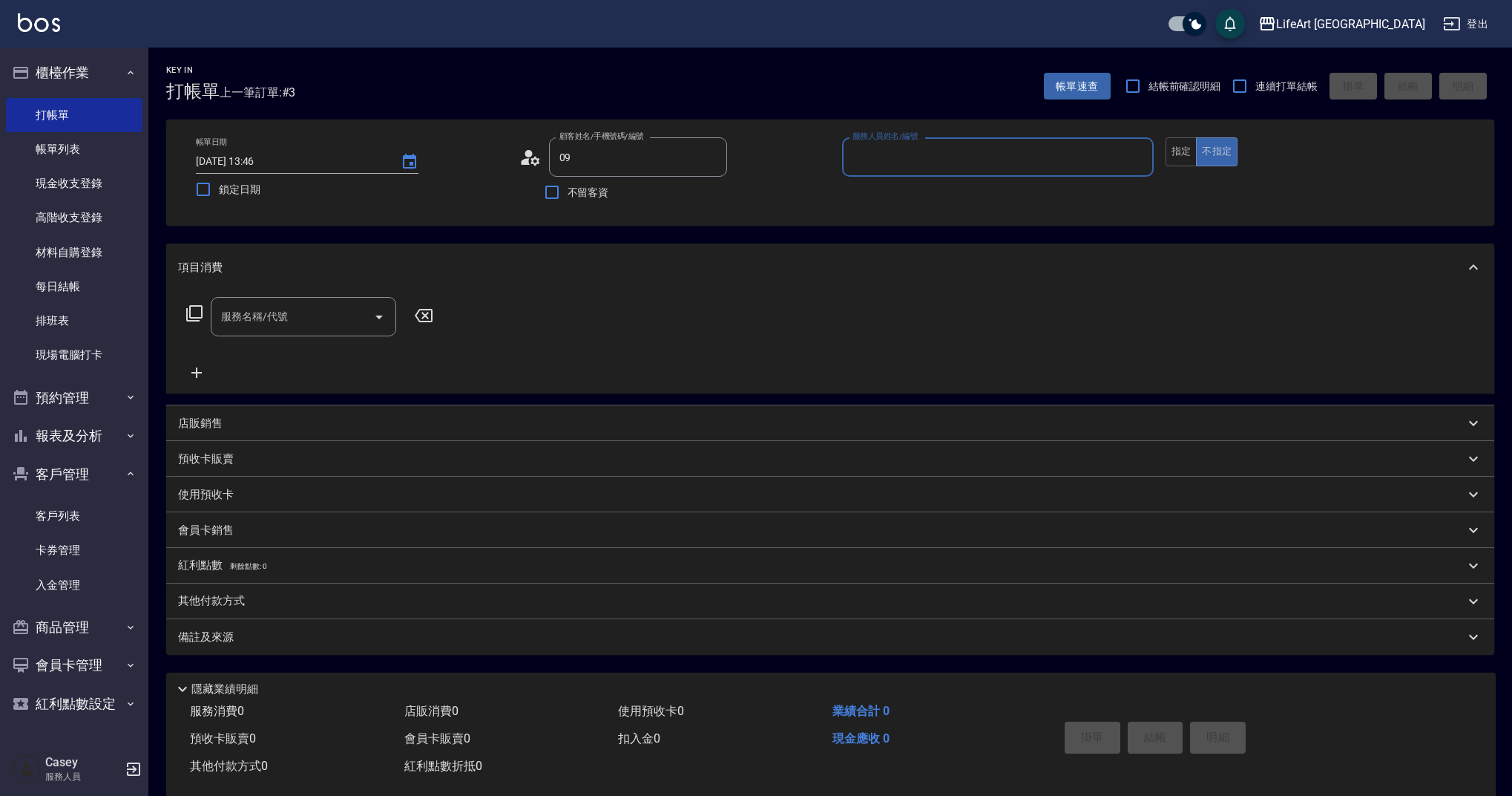
type input "na/0976201912/"
type input "Finney-f"
click at [228, 318] on input "服務名稱/代號" at bounding box center [292, 316] width 150 height 26
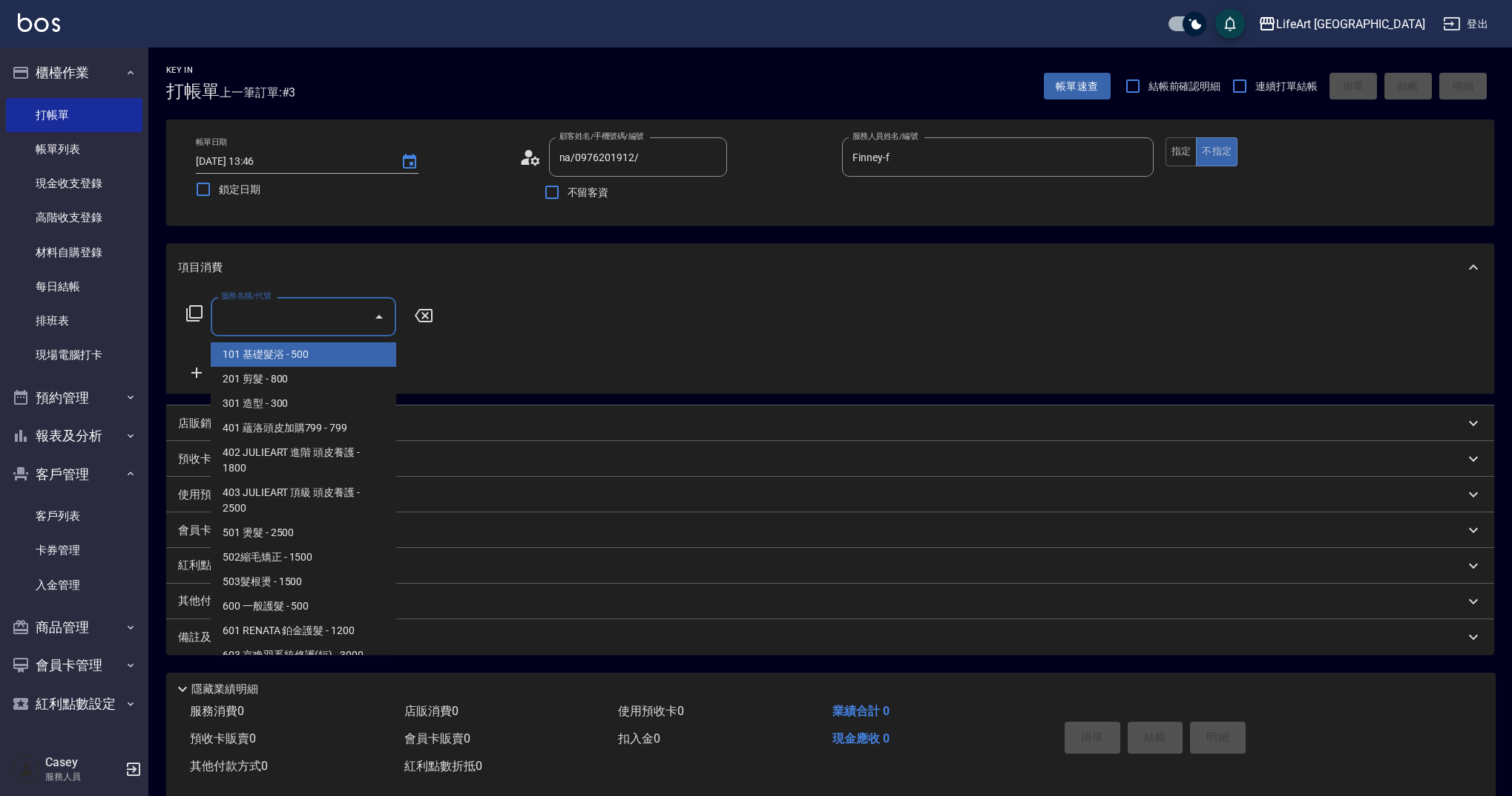
click at [243, 358] on span "101 基礎髮浴 - 500" at bounding box center [303, 354] width 186 height 24
type input "101 基礎髮浴 (101)"
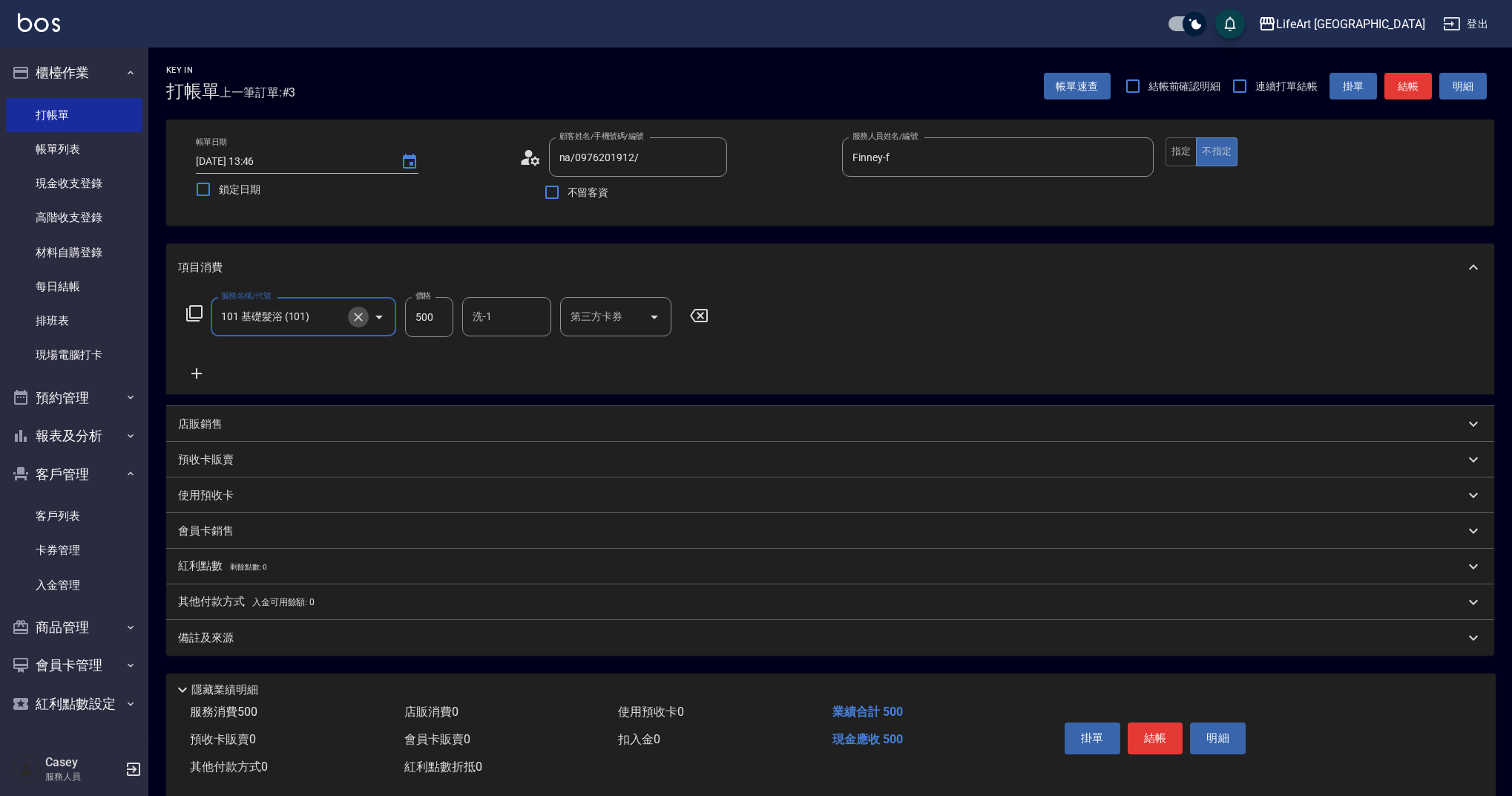
click at [362, 310] on icon "Clear" at bounding box center [358, 317] width 15 height 15
click at [297, 320] on input "服務名稱/代號" at bounding box center [282, 316] width 131 height 26
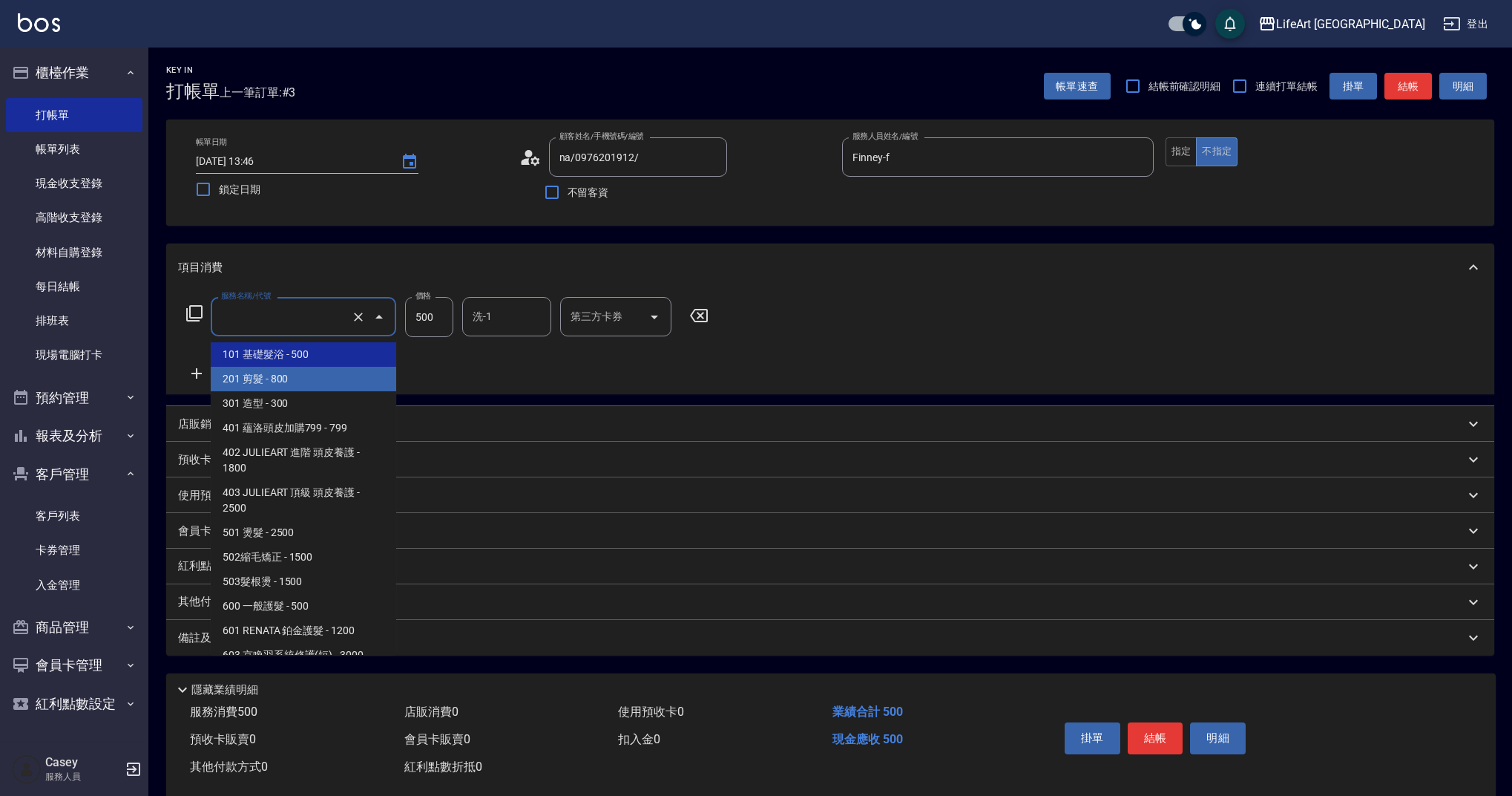
click at [307, 388] on span "201 剪髮 - 800" at bounding box center [303, 378] width 186 height 24
type input "201 剪髮(201)"
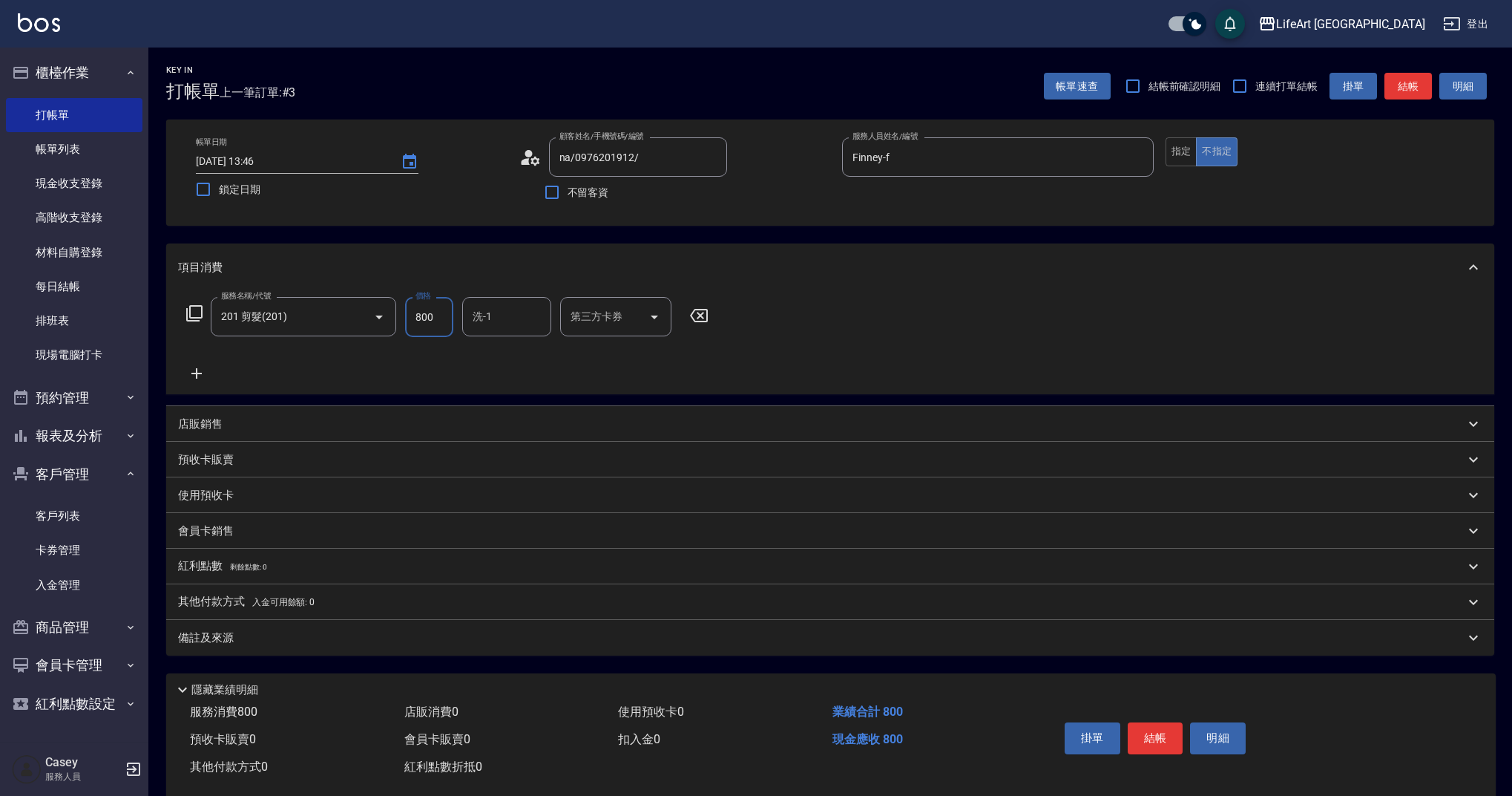
drag, startPoint x: 447, startPoint y: 321, endPoint x: 406, endPoint y: 322, distance: 41.0
click at [406, 322] on input "800" at bounding box center [429, 317] width 48 height 40
type input "0"
click at [267, 328] on input "201 剪髮(201)" at bounding box center [282, 316] width 131 height 26
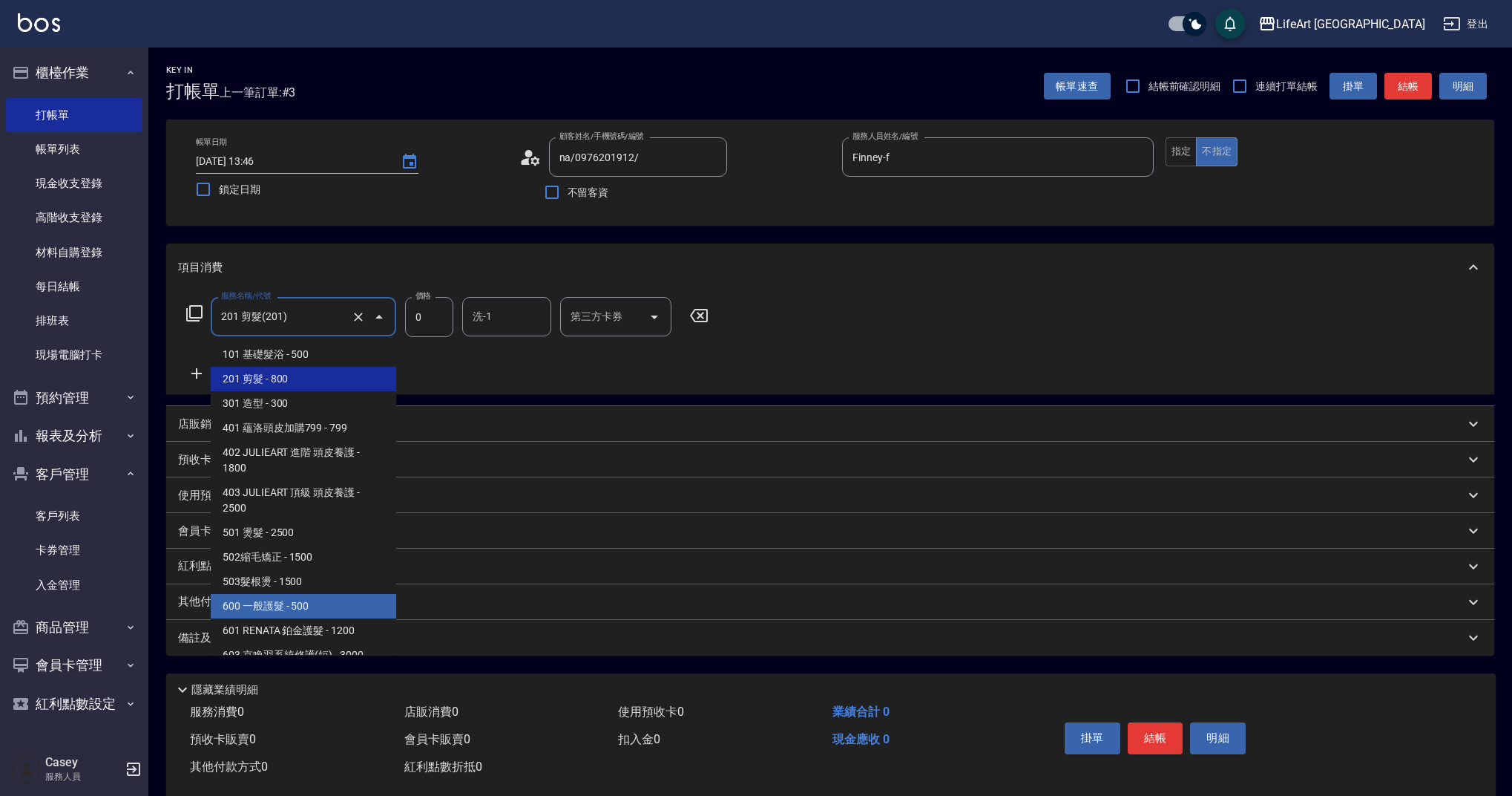
scroll to position [190, 0]
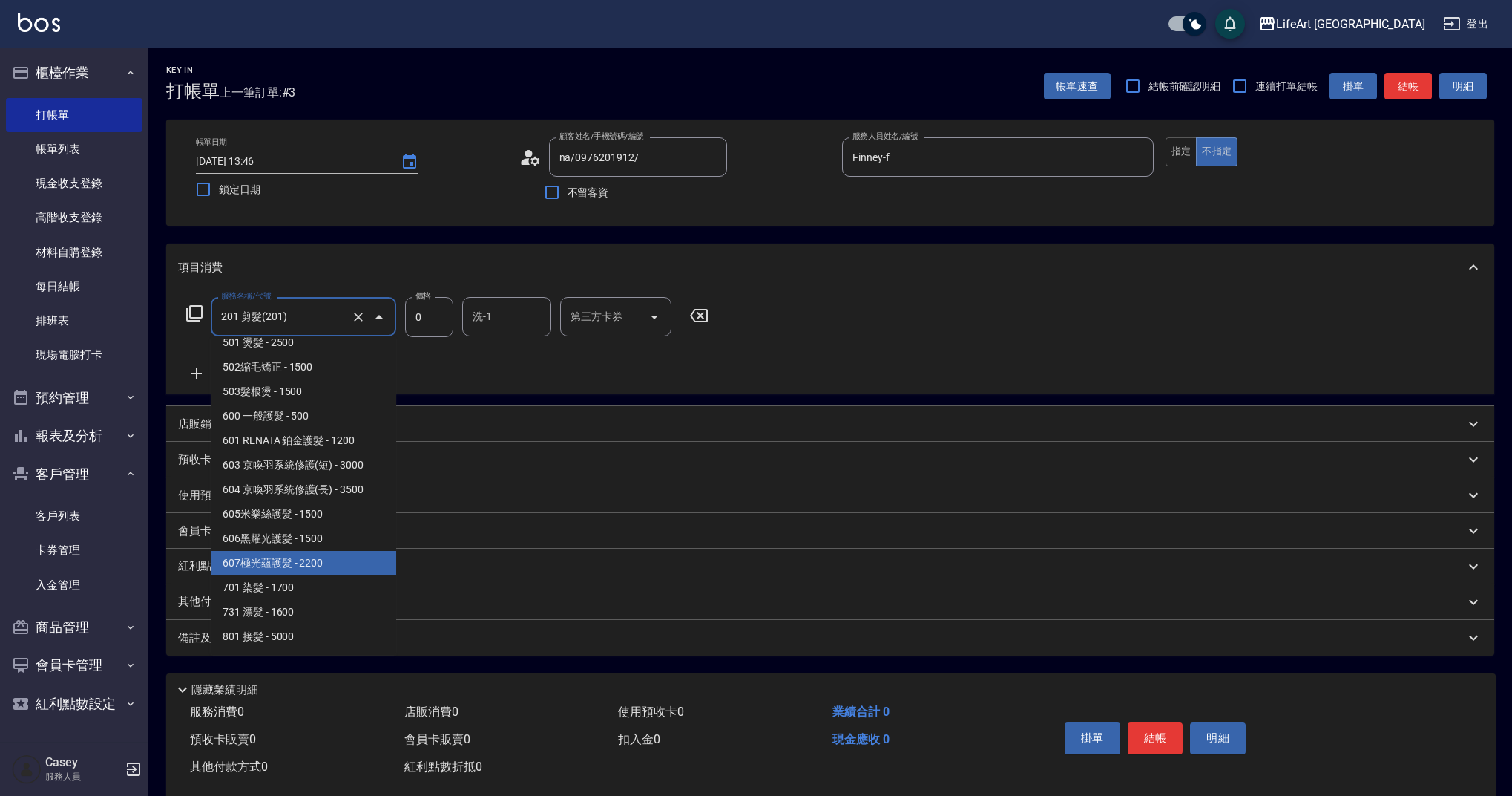
click at [301, 573] on span "607極光蘊護髮 - 2200" at bounding box center [303, 563] width 186 height 24
type input "607極光蘊護髮(607)"
type input "2200"
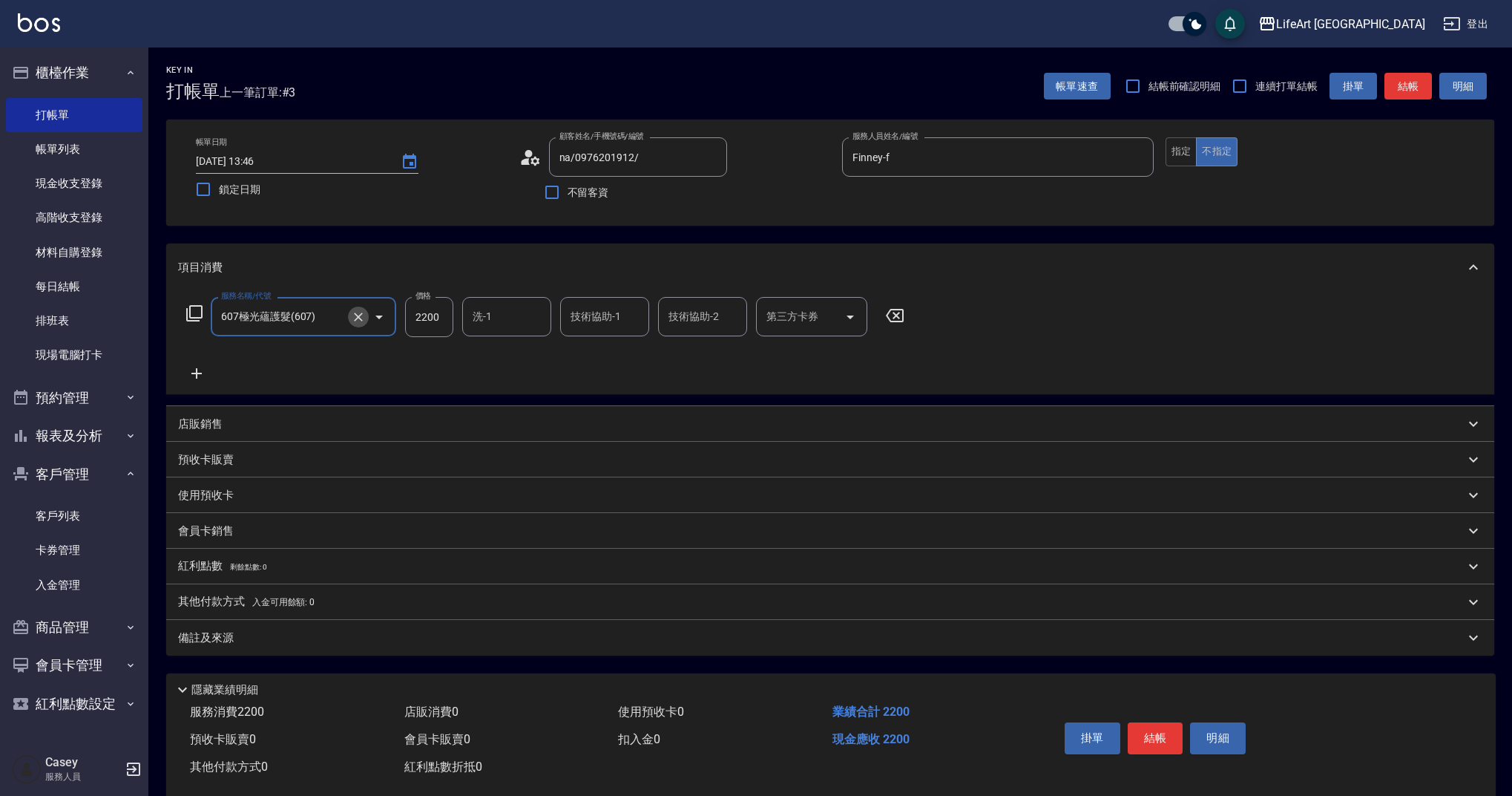
click at [351, 316] on icon "Clear" at bounding box center [358, 317] width 15 height 15
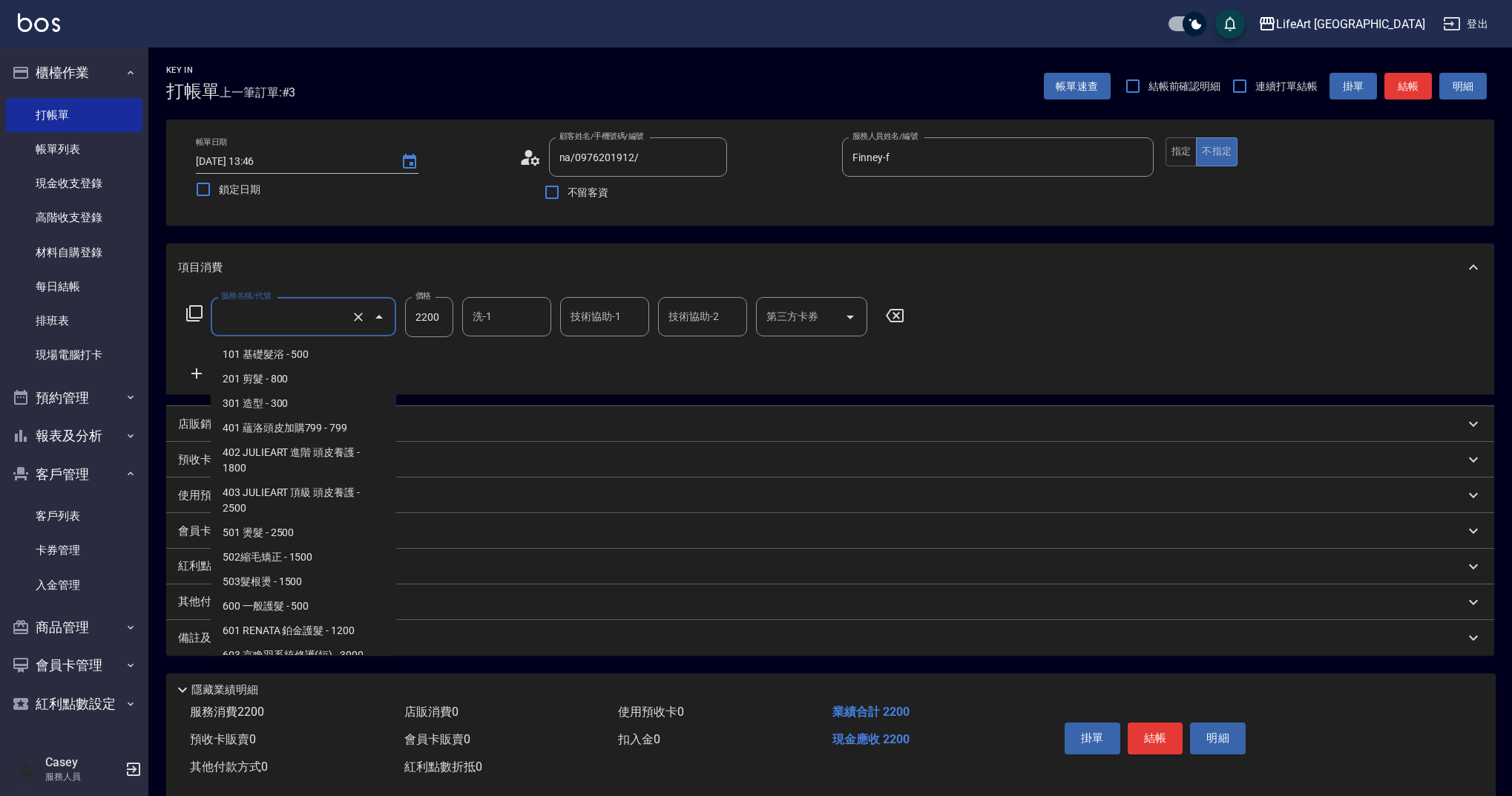
scroll to position [111, 0]
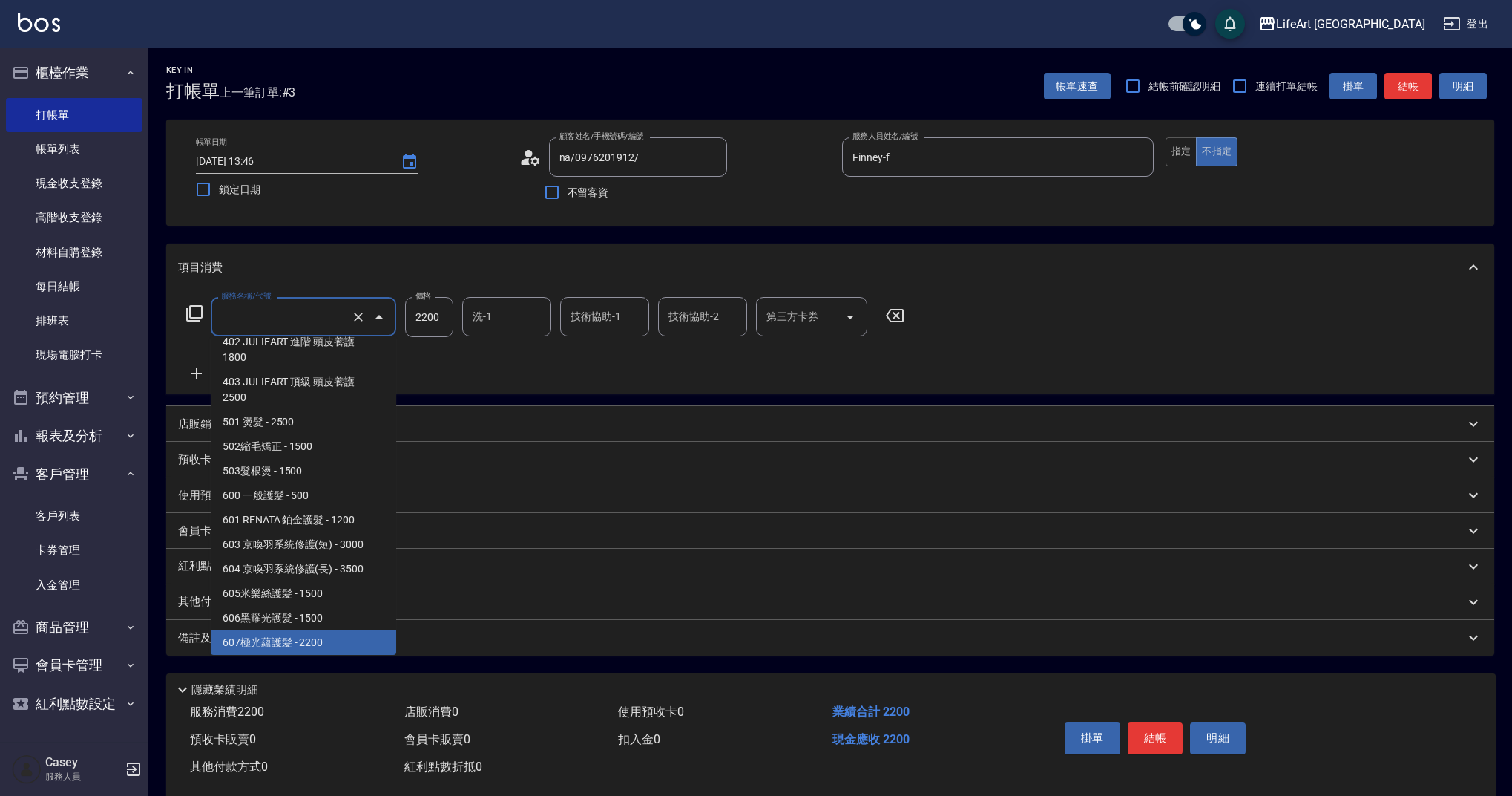
click at [341, 324] on input "服務名稱/代號" at bounding box center [282, 316] width 131 height 26
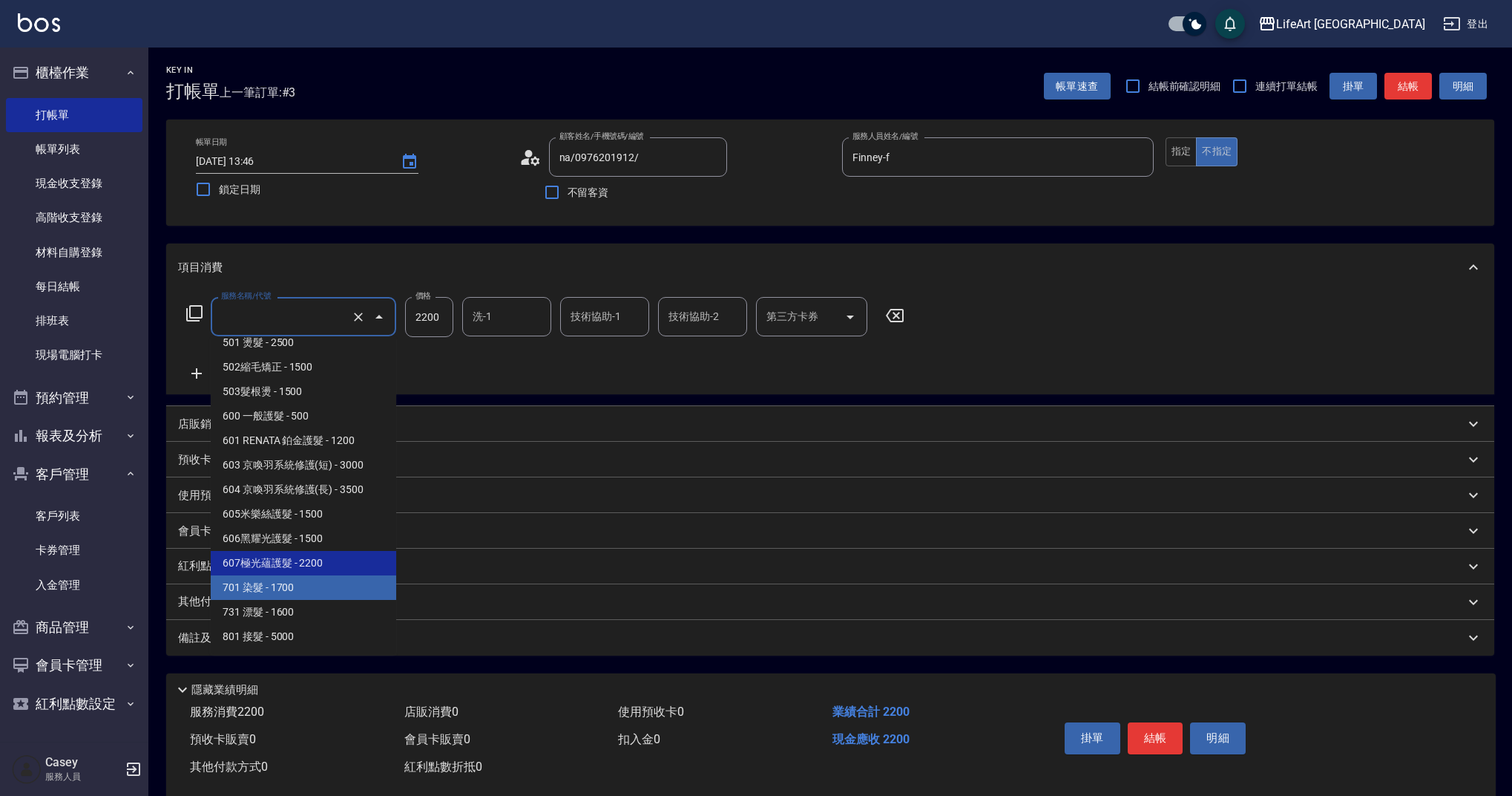
click at [313, 588] on span "701 染髮 - 1700" at bounding box center [303, 587] width 186 height 24
type input "701 染髮(701)"
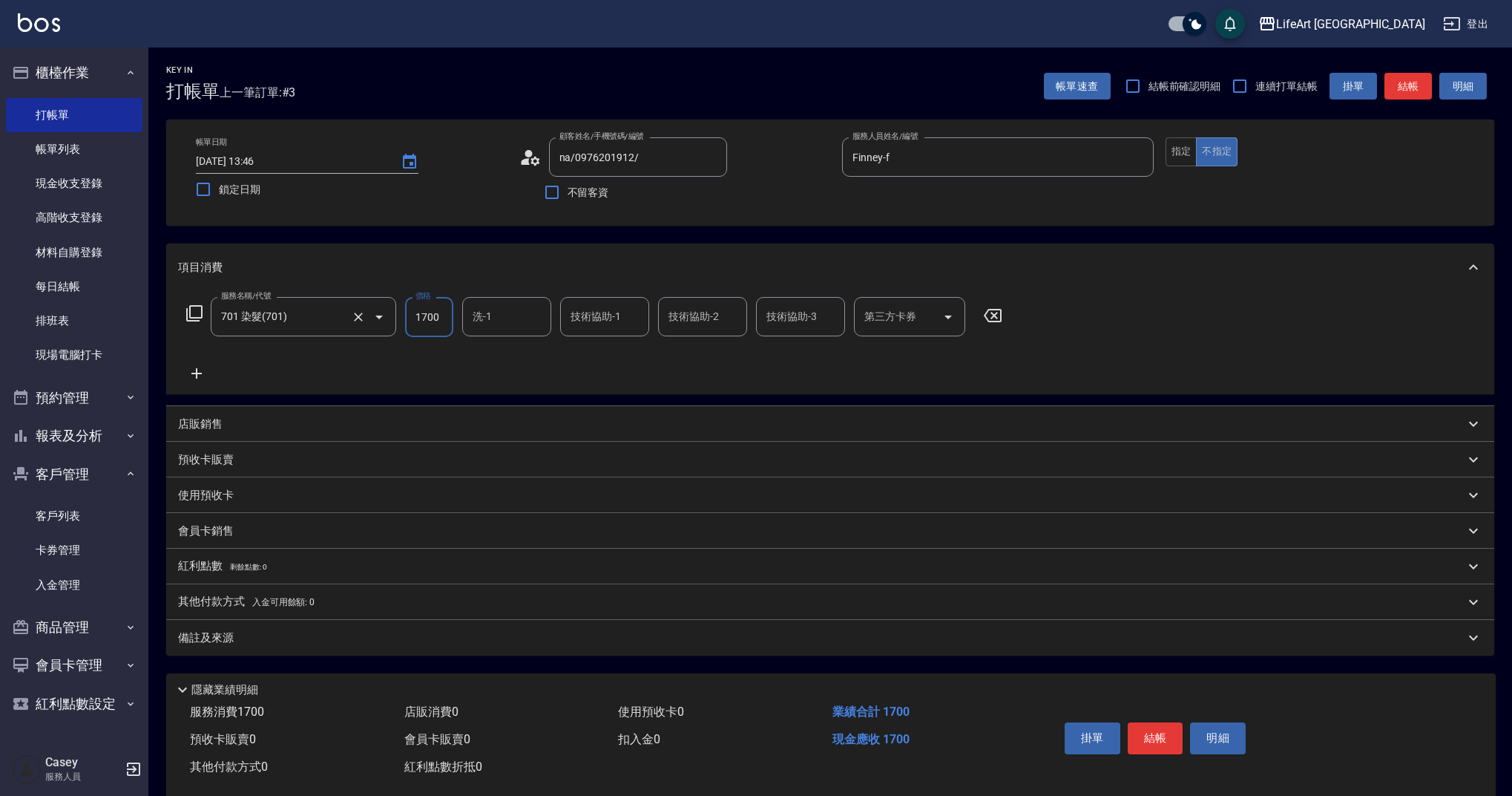
drag, startPoint x: 446, startPoint y: 320, endPoint x: 385, endPoint y: 332, distance: 62.2
click at [385, 332] on div "服務名稱/代號 701 染髮(701) 服務名稱/代號 價格 1700 價格 洗-1 洗-1 技術協助-1 技術協助-1 技術協助-2 技術協助-2 技術協助…" at bounding box center [595, 317] width 833 height 40
drag, startPoint x: 440, startPoint y: 320, endPoint x: 417, endPoint y: 319, distance: 23.0
click at [417, 319] on input "1700" at bounding box center [429, 317] width 48 height 40
type input "1200"
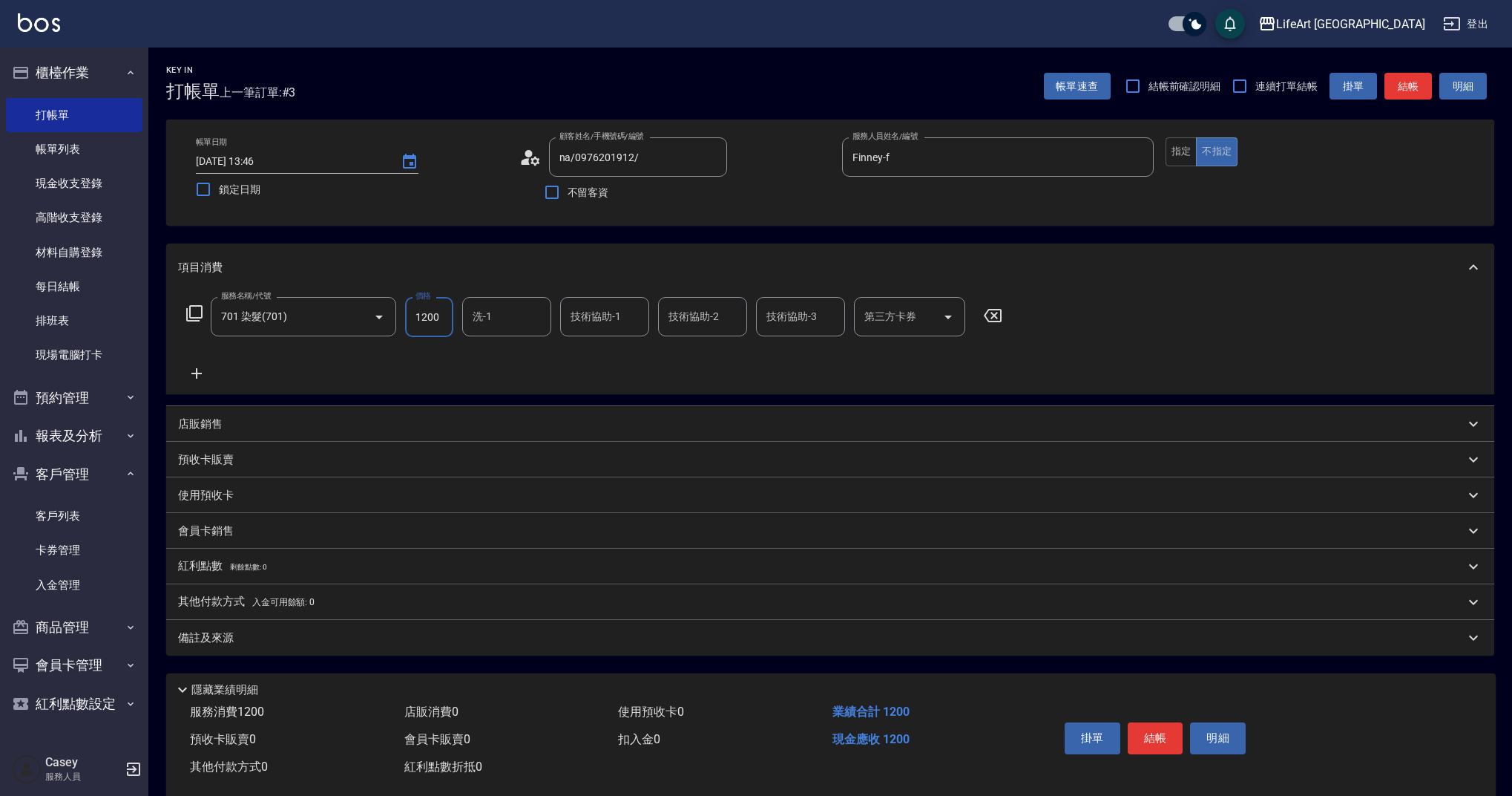
click at [536, 308] on input "洗-1" at bounding box center [506, 316] width 76 height 26
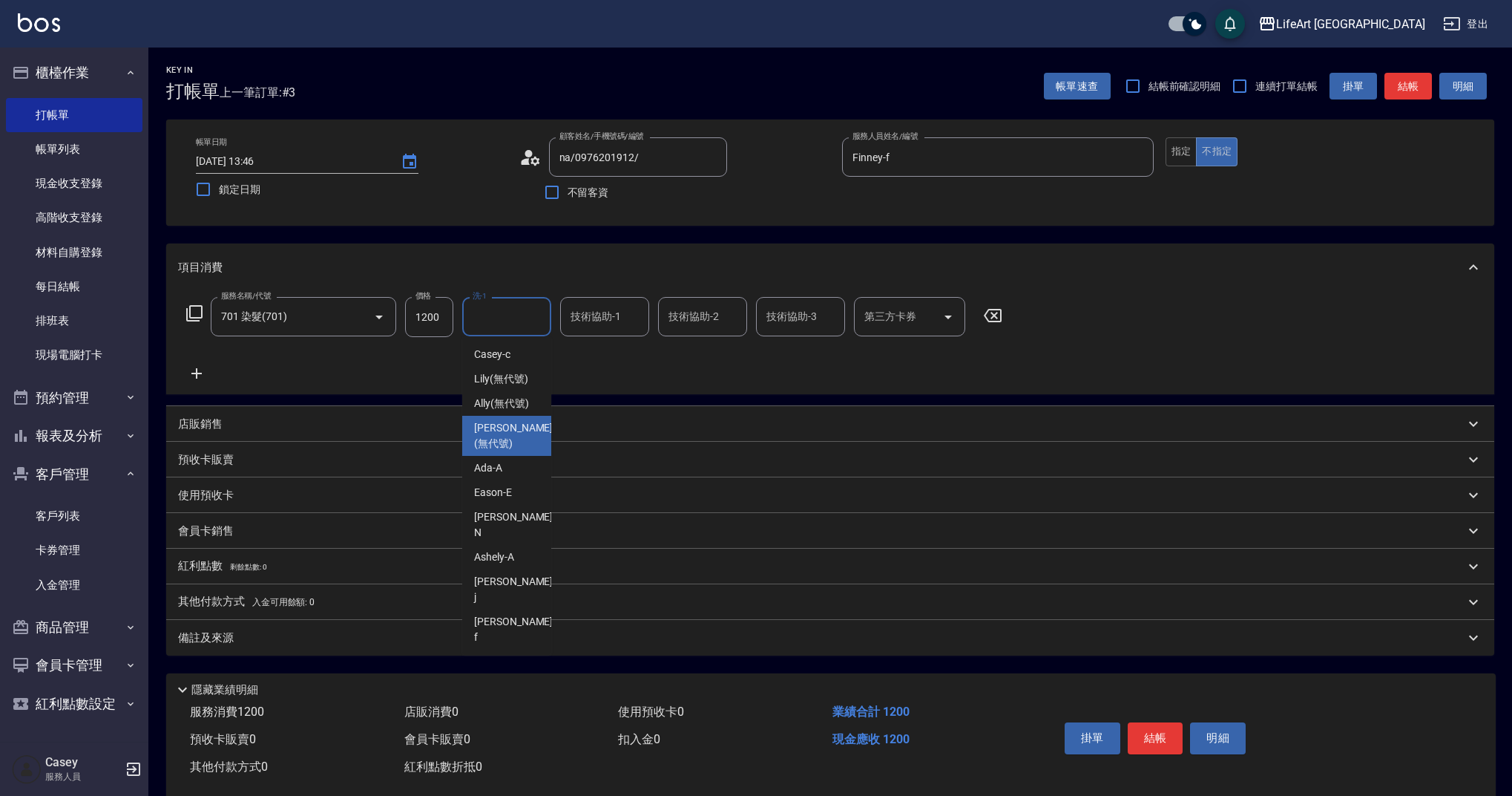
click at [506, 398] on span "Ally (無代號)" at bounding box center [502, 403] width 55 height 16
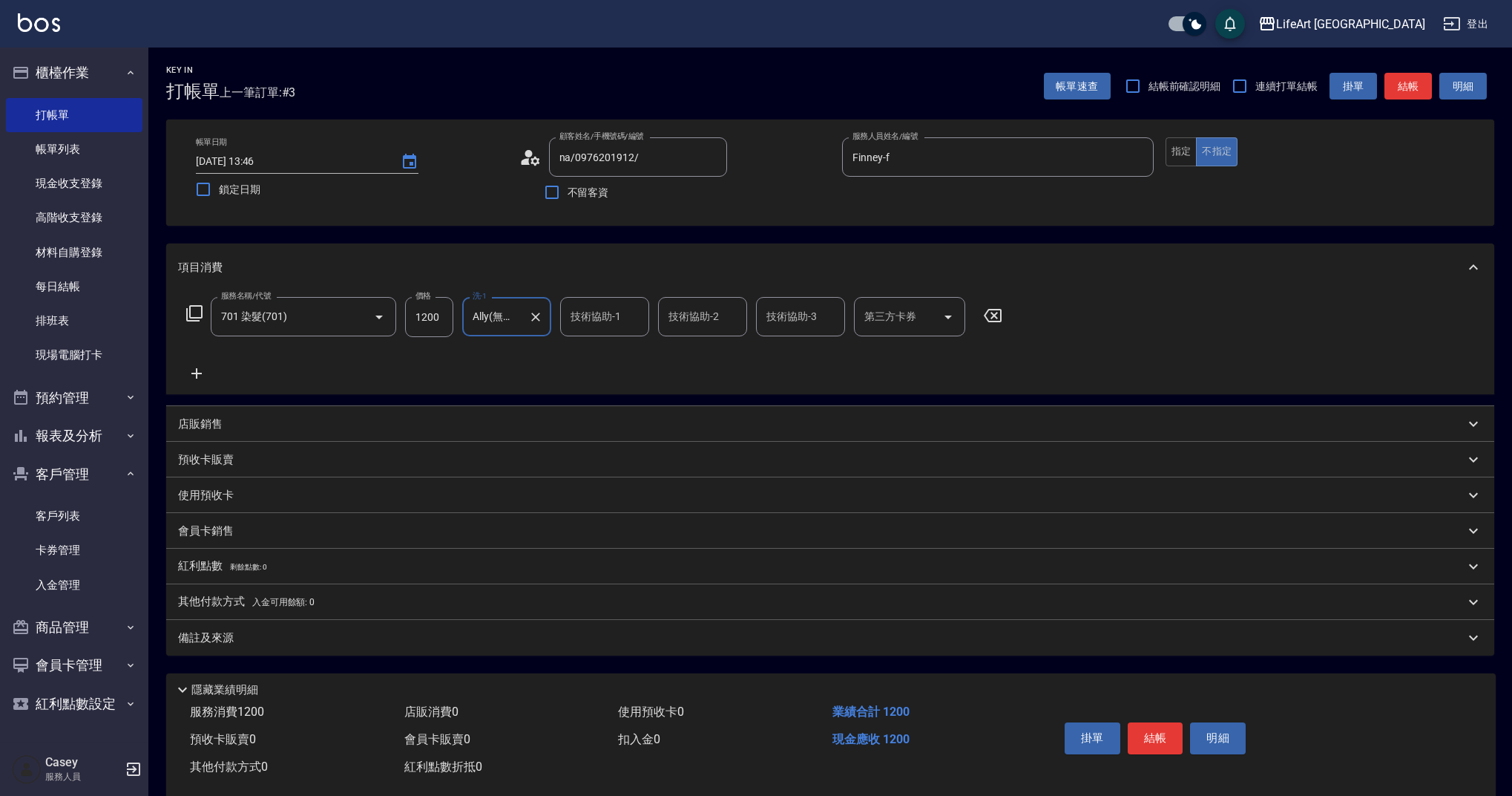
type input "Ally(無代號)"
click at [434, 644] on div "備註及來源" at bounding box center [821, 638] width 1286 height 16
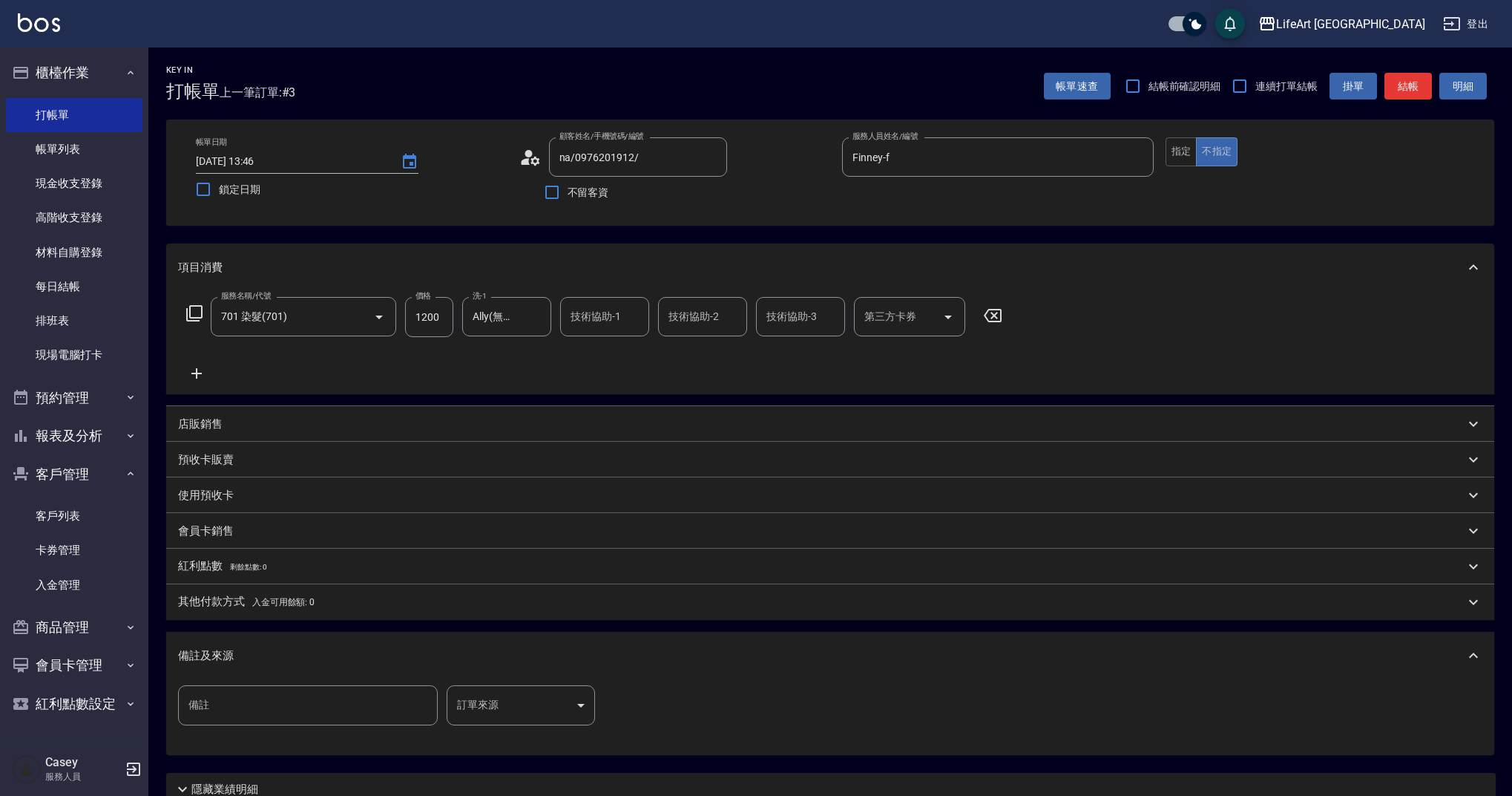
click at [530, 688] on body "LifeArt 蘆洲 登出 櫃檯作業 打帳單 帳單列表 現金收支登錄 高階收支登錄 材料自購登錄 每日結帳 排班表 現場電腦打卡 預約管理 預約管理 單日預約…" at bounding box center [756, 458] width 1512 height 916
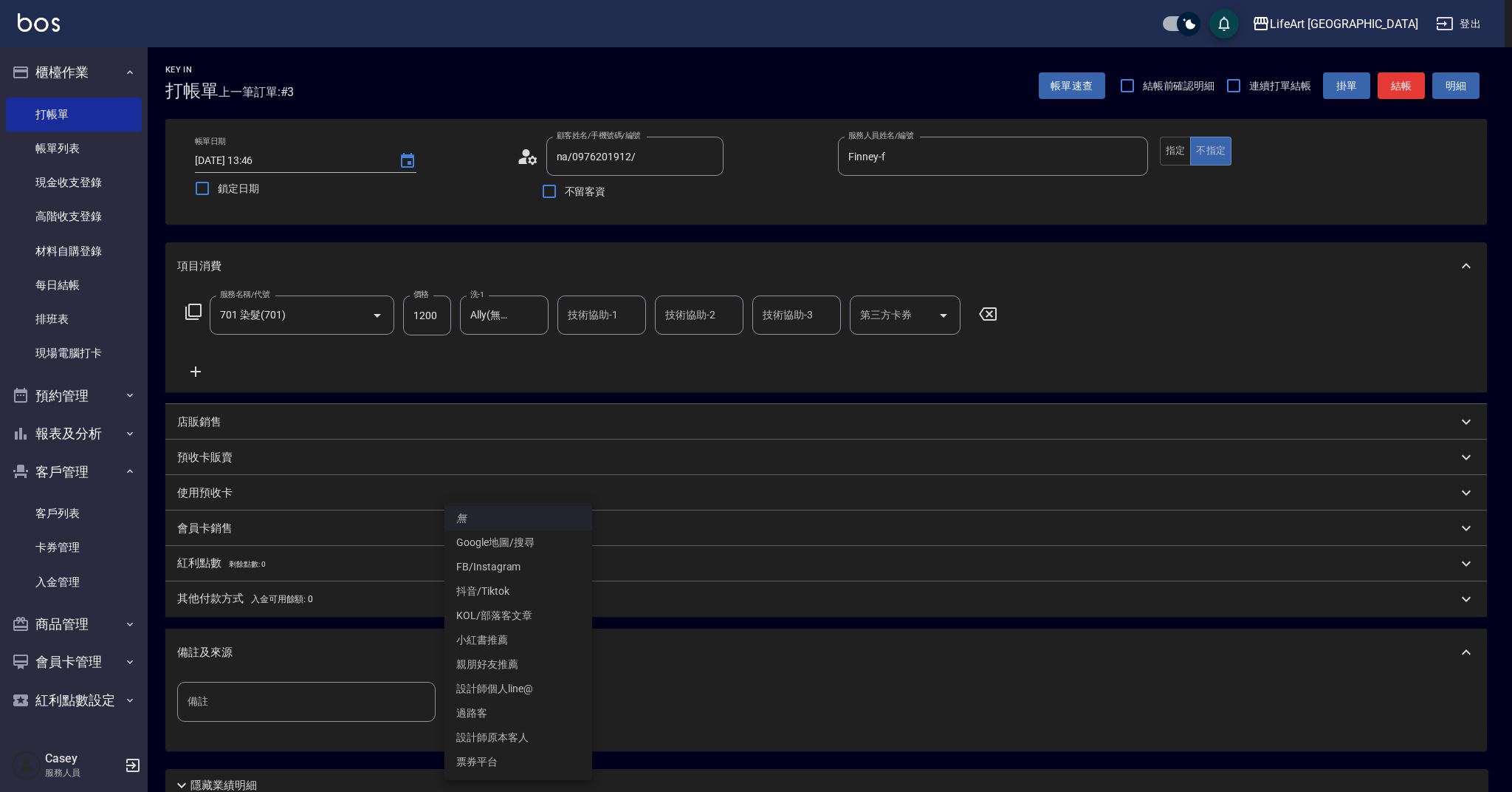
click at [511, 562] on li "FB/Instagram" at bounding box center [518, 566] width 148 height 24
type input "FB/Instagram"
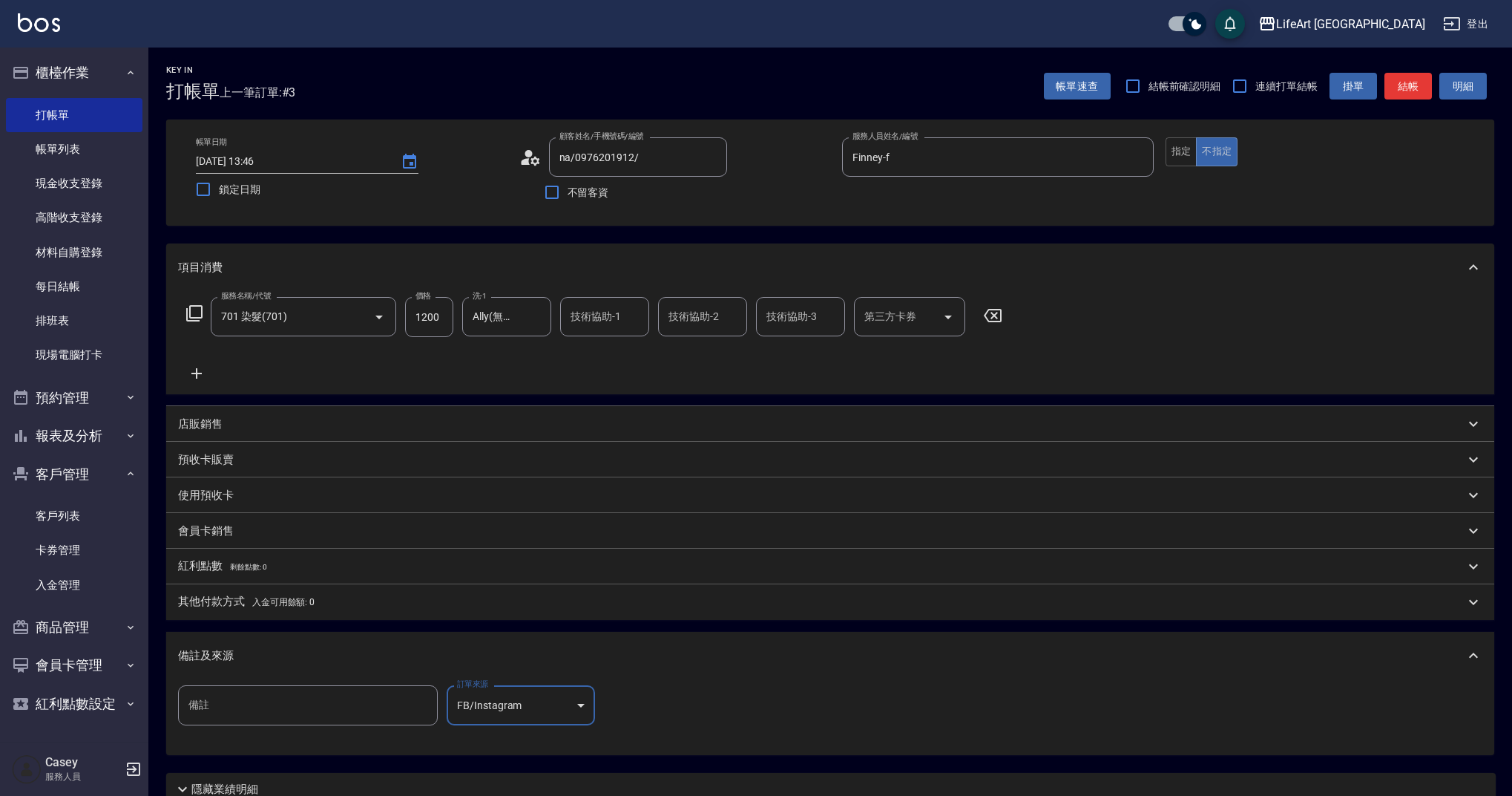
click at [445, 654] on div "備註及來源" at bounding box center [821, 655] width 1286 height 16
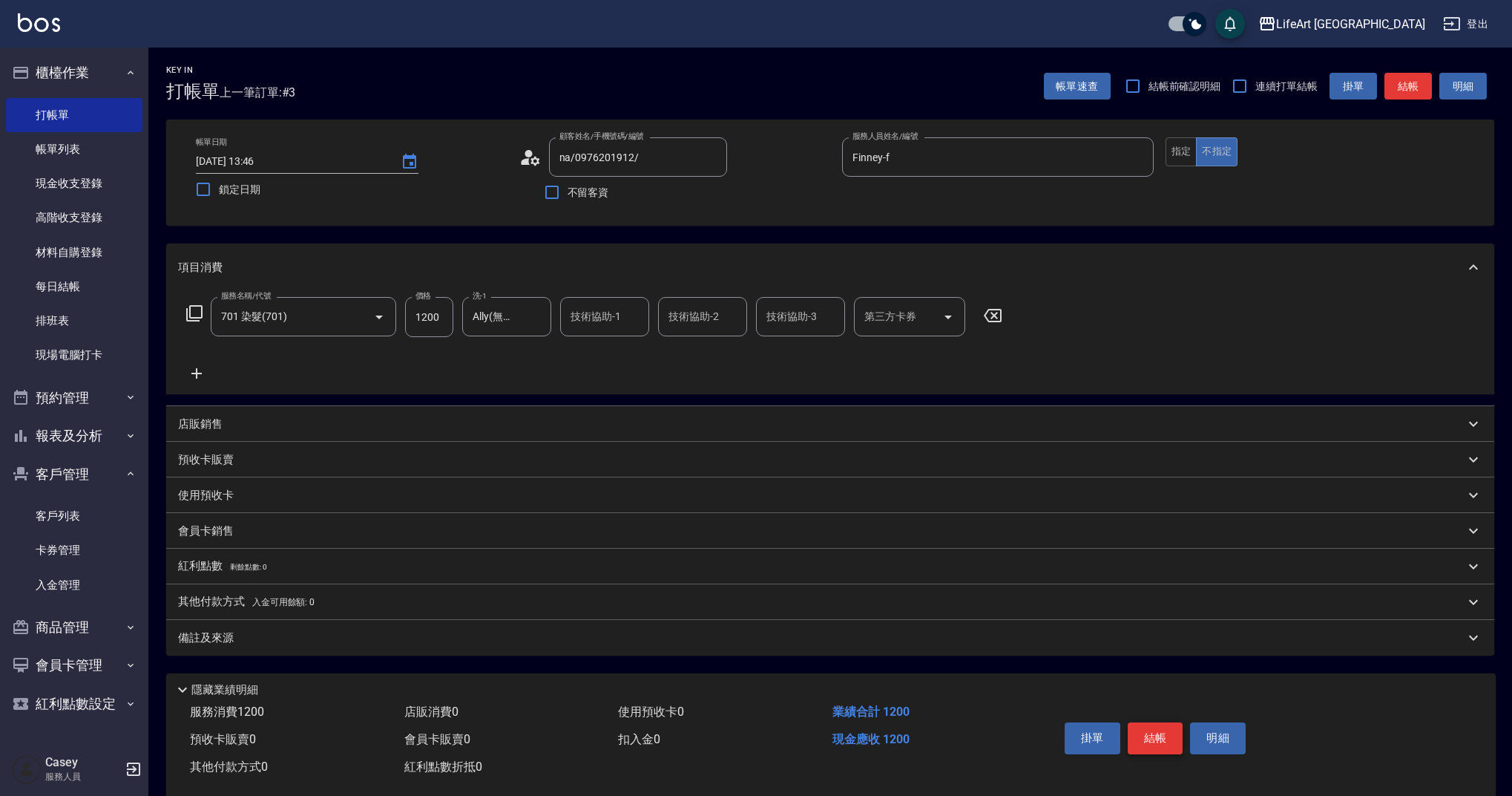
click at [1169, 742] on button "結帳" at bounding box center [1155, 737] width 56 height 31
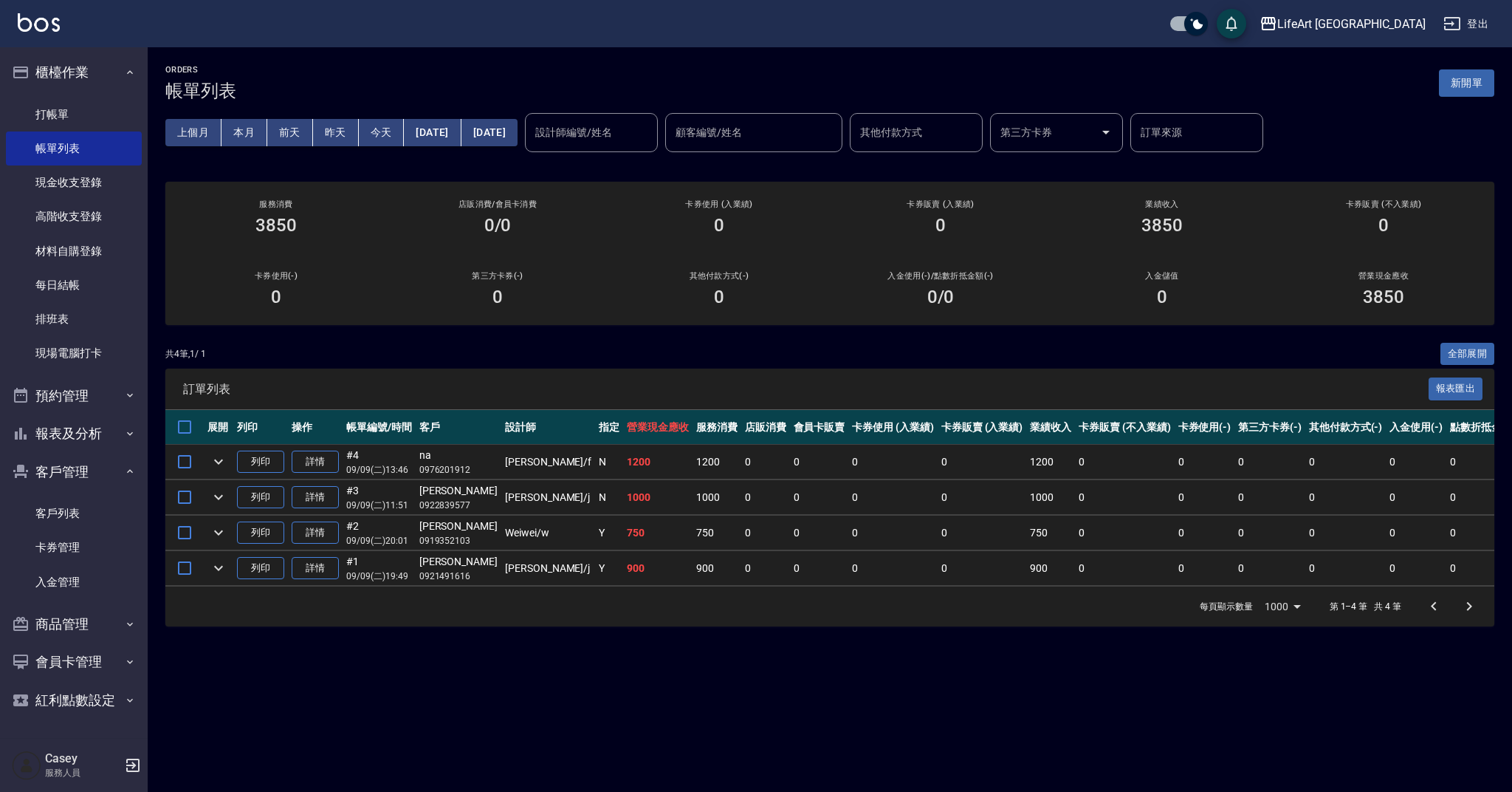
click at [314, 448] on td "詳情" at bounding box center [315, 462] width 55 height 35
click at [315, 454] on link "詳情" at bounding box center [315, 462] width 47 height 23
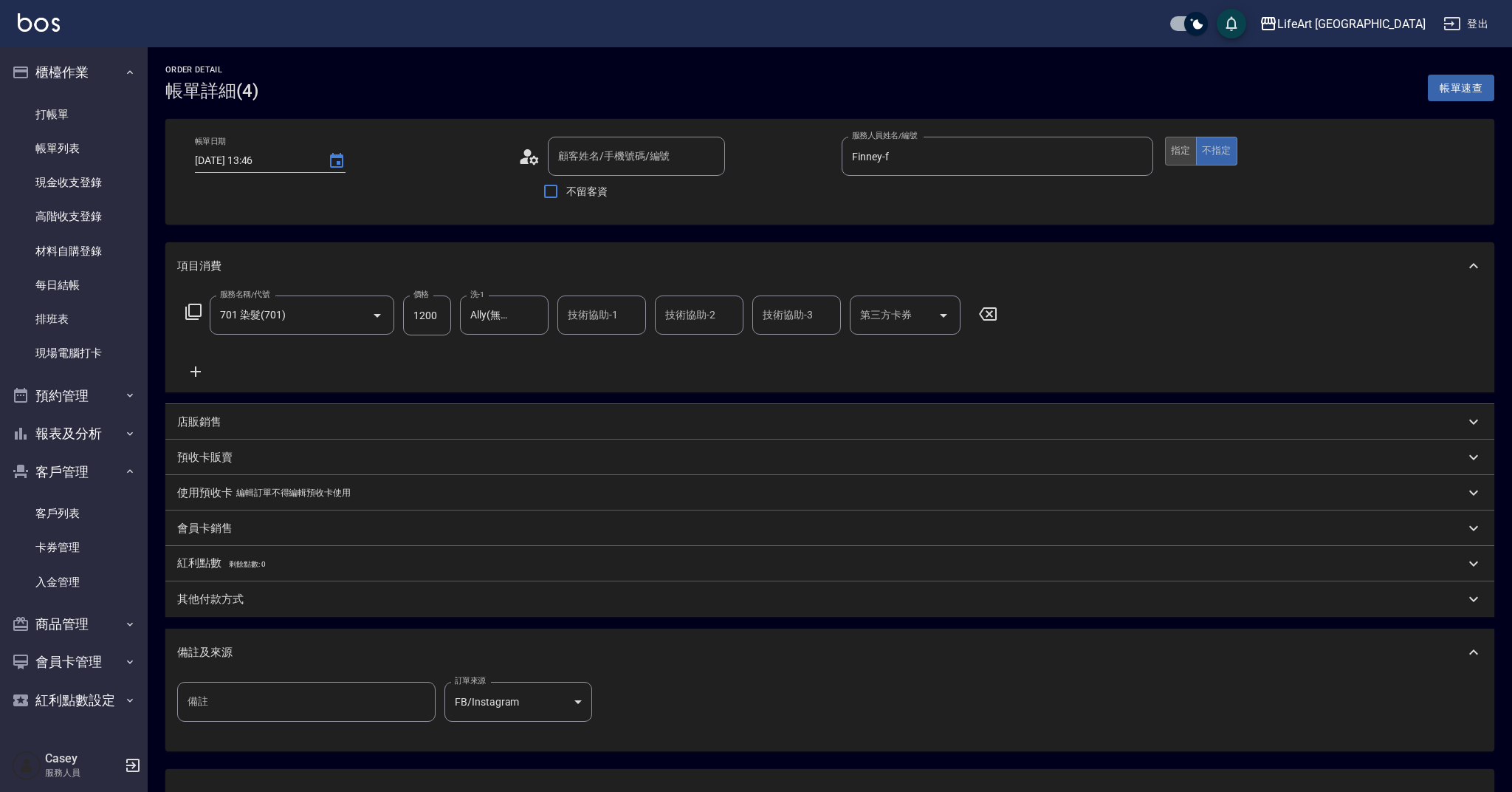
type input "[DATE] 13:46"
type input "Finney-f"
click at [1179, 152] on button "指定" at bounding box center [1180, 151] width 32 height 29
type input "na/0976201912/"
click at [1179, 152] on button "指定" at bounding box center [1180, 151] width 32 height 29
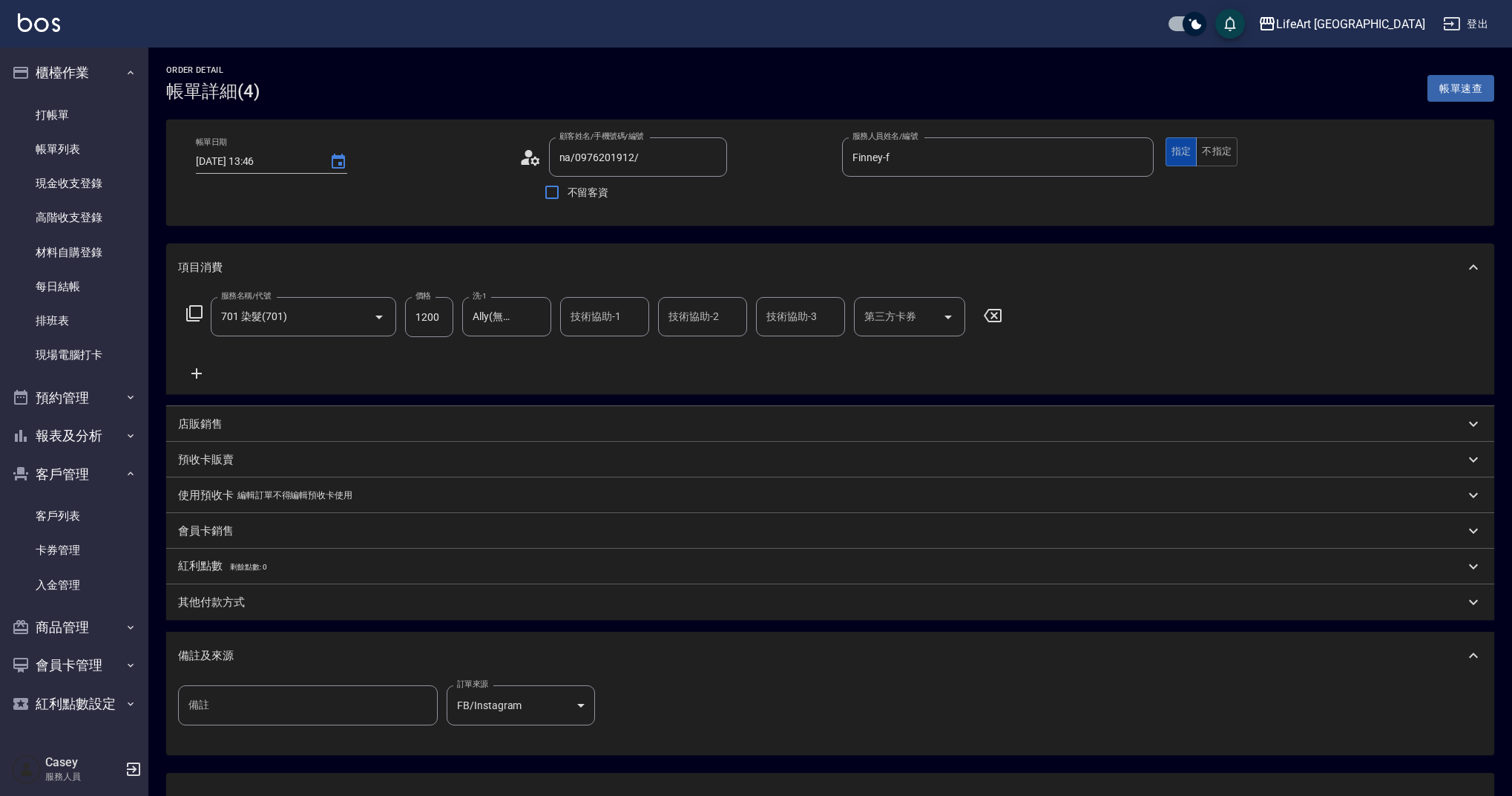
click at [1185, 153] on button "指定" at bounding box center [1181, 152] width 32 height 29
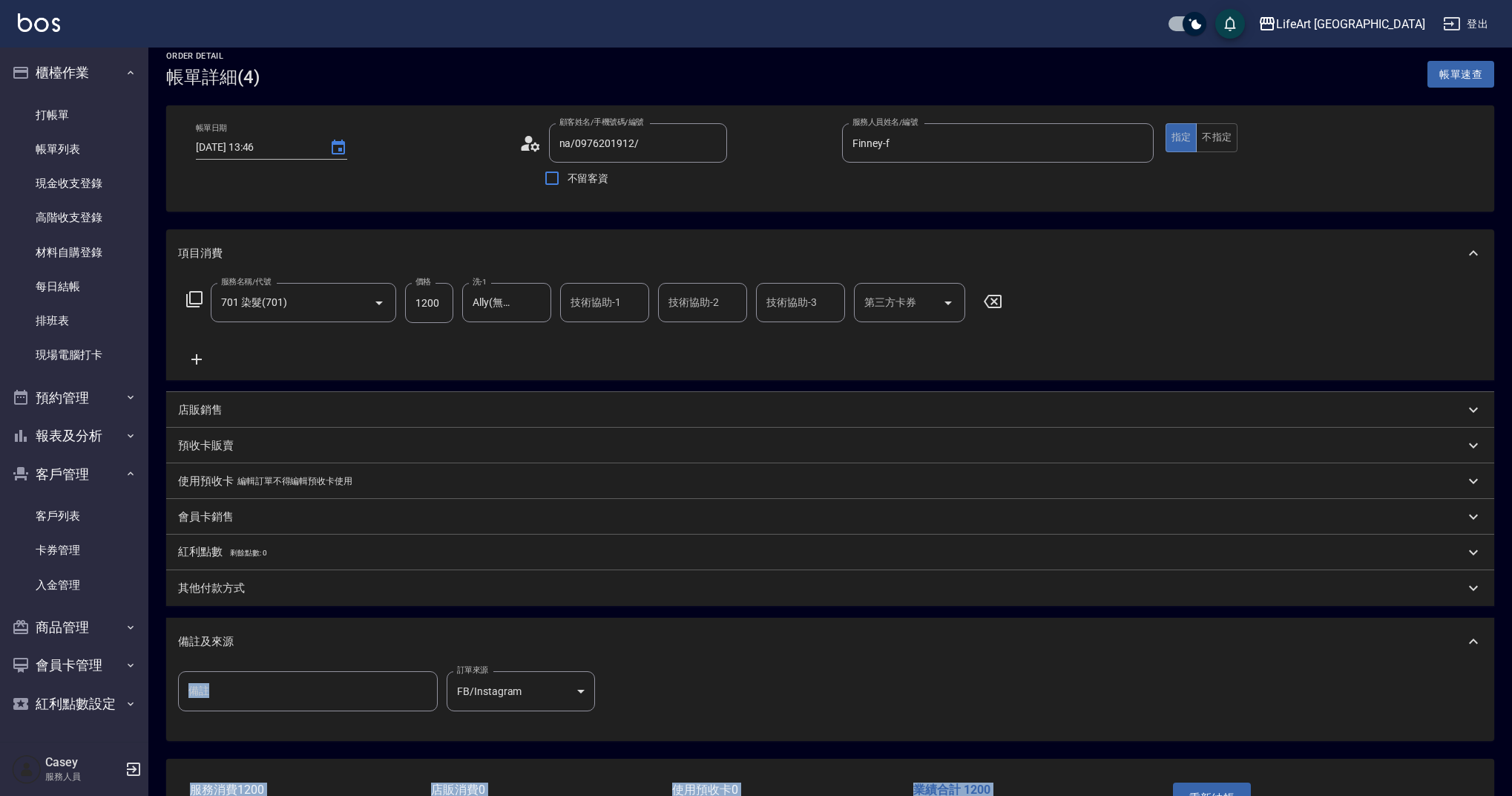
drag, startPoint x: 1519, startPoint y: 561, endPoint x: 1500, endPoint y: 793, distance: 232.8
click at [1511, 795] on html "LifeArt 蘆洲 登出 櫃檯作業 打帳單 帳單列表 現金收支登錄 高階收支登錄 材料自購登錄 每日結帳 排班表 現場電腦打卡 預約管理 預約管理 單日預約…" at bounding box center [756, 440] width 1512 height 909
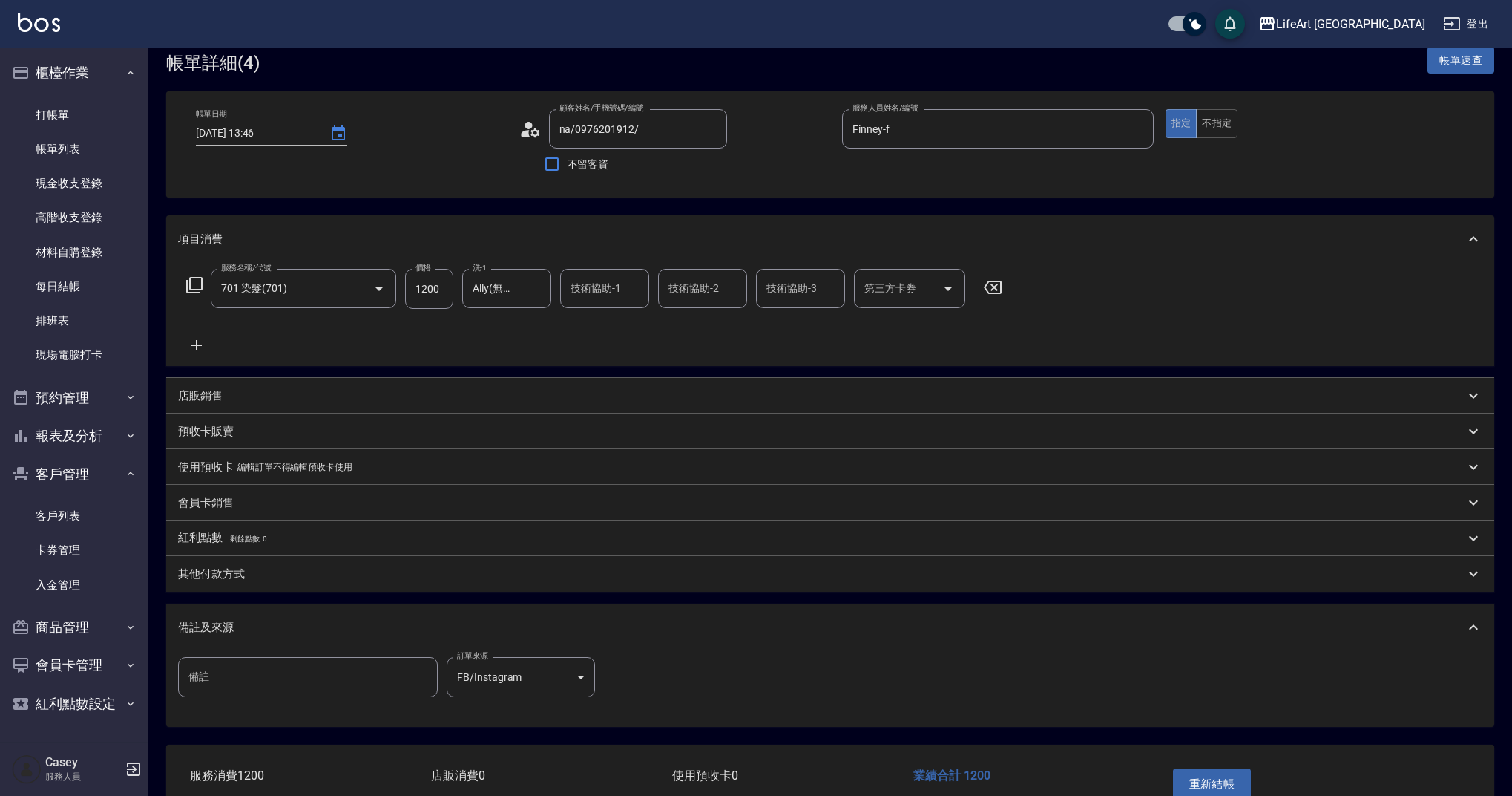
click at [1448, 603] on div "備註及來源" at bounding box center [830, 627] width 1328 height 48
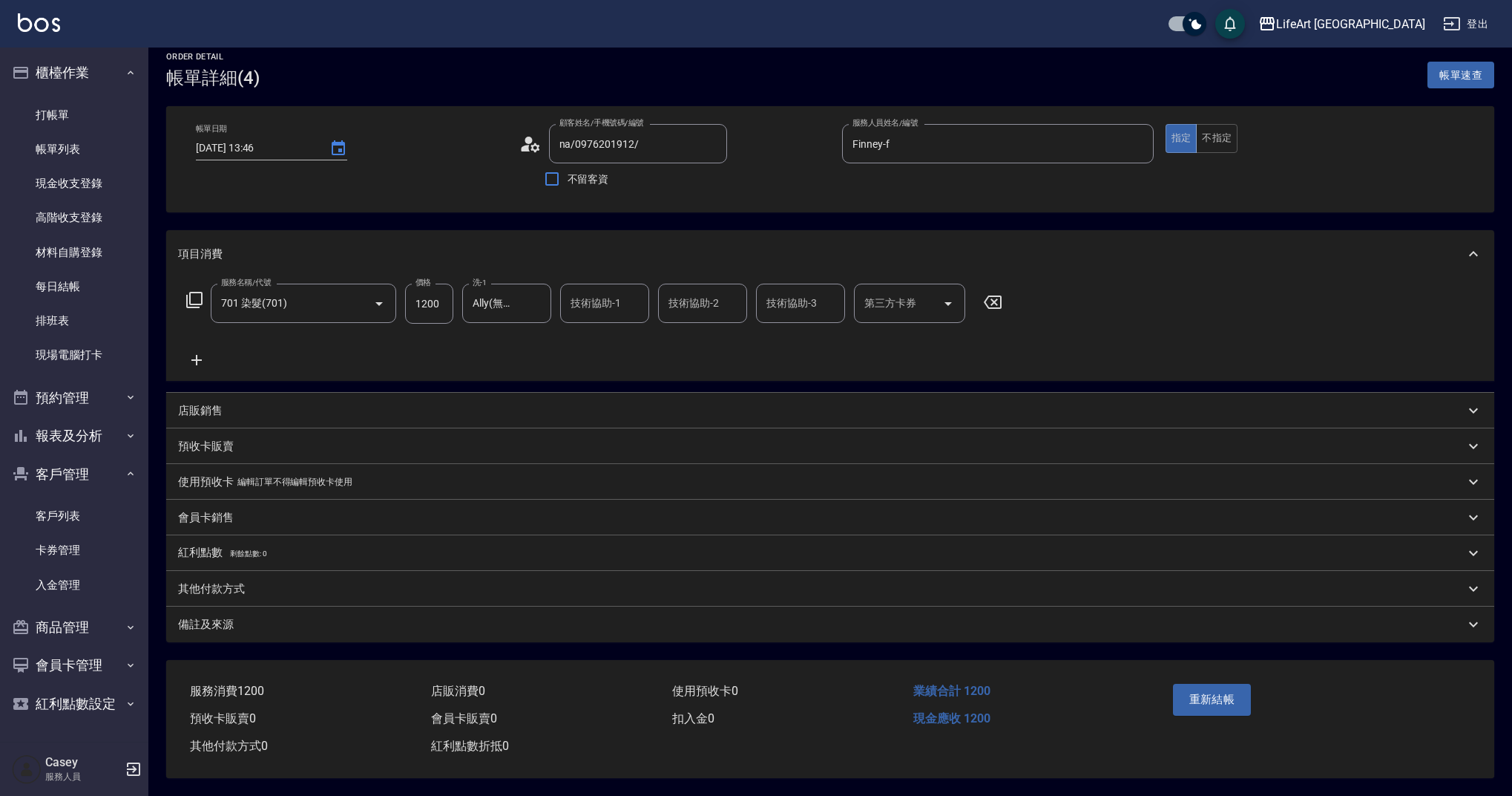
scroll to position [20, 0]
drag, startPoint x: 1213, startPoint y: 665, endPoint x: 1216, endPoint y: 678, distance: 13.3
click at [1214, 665] on div "重新結帳" at bounding box center [1313, 710] width 328 height 100
click at [1223, 696] on button "重新結帳" at bounding box center [1212, 698] width 78 height 31
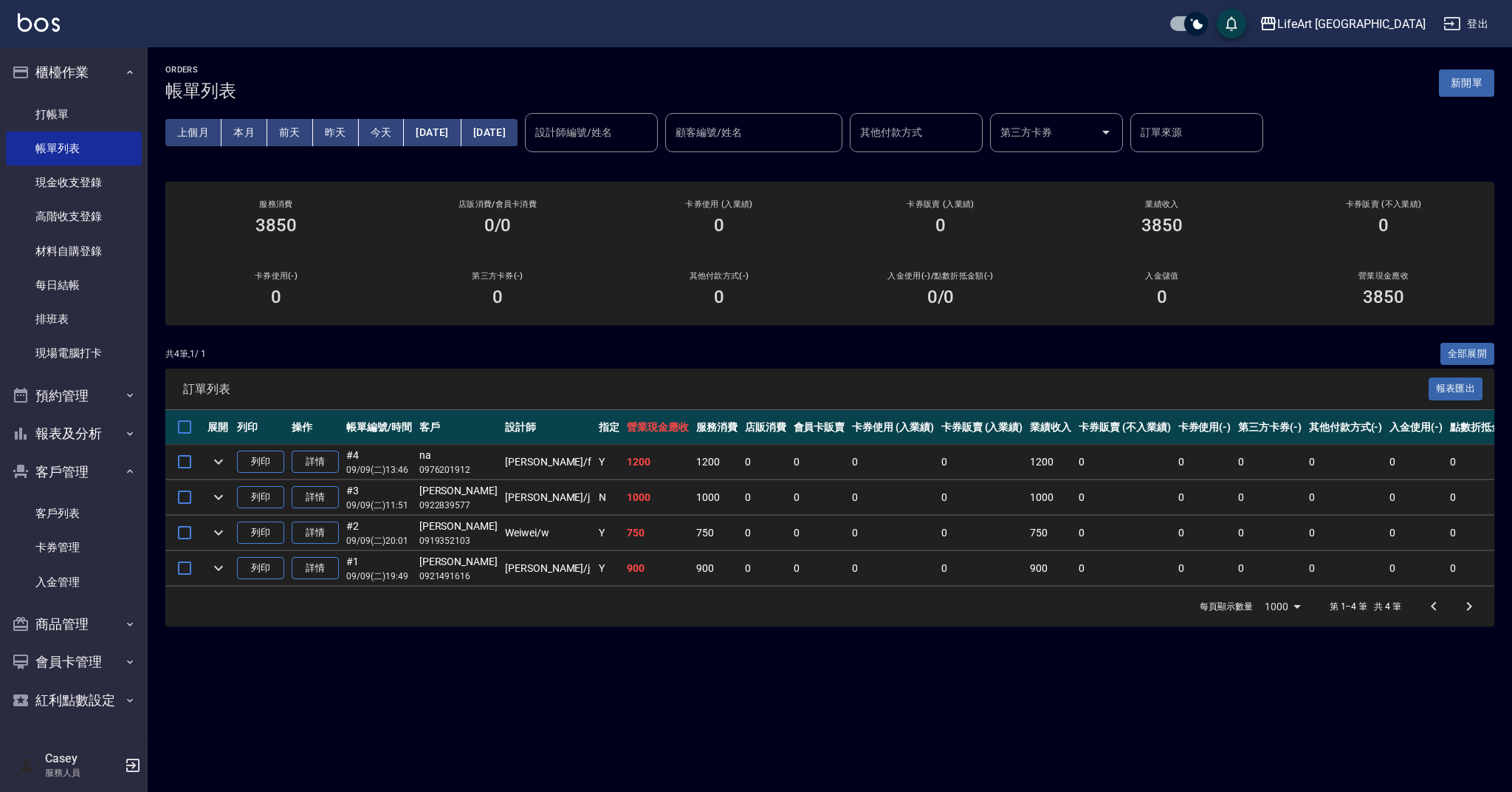
click at [534, 163] on div "上個月 本月 [DATE] [DATE] [DATE] [DATE] [DATE] 設計師編號/姓名 設計師編號/姓名 顧客編號/姓名 顧客編號/姓名 其他付…" at bounding box center [829, 133] width 1329 height 63
